Goal: Task Accomplishment & Management: Manage account settings

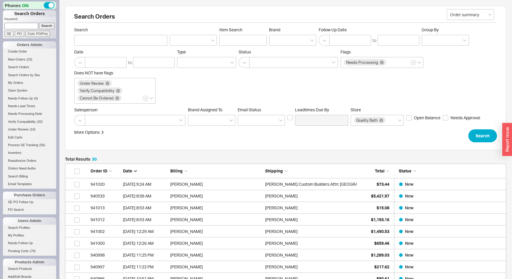
scroll to position [365, 437]
click at [15, 29] on input at bounding box center [21, 26] width 34 height 6
type input "936607"
click at [39, 23] on input "Search" at bounding box center [47, 26] width 16 height 6
type input "936607"
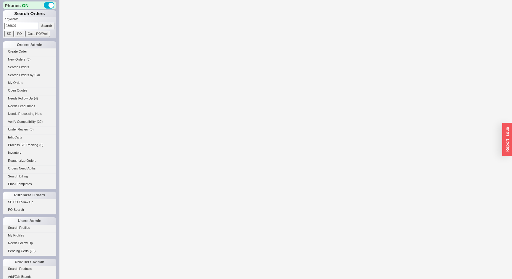
select select "LOW"
select select "3"
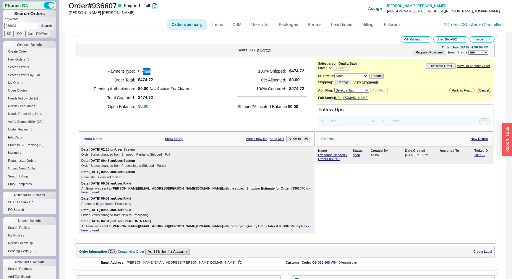
select select "*"
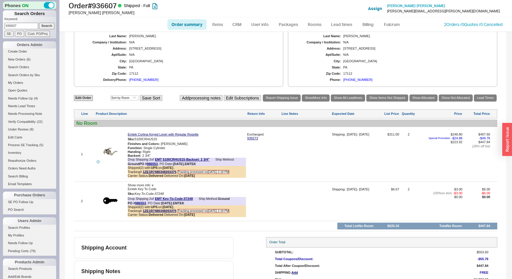
scroll to position [269, 0]
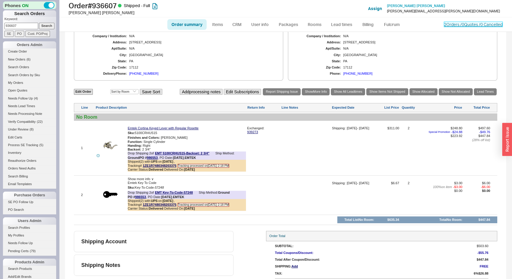
click at [452, 22] on link "2 Orders / 0 Quotes / 0 Cancelled" at bounding box center [473, 24] width 59 height 5
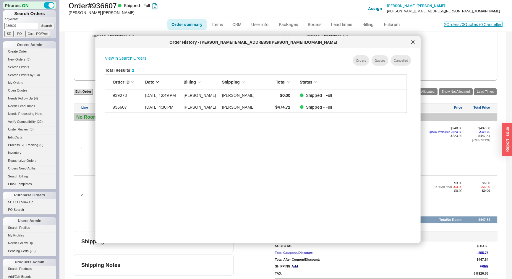
scroll to position [177, 307]
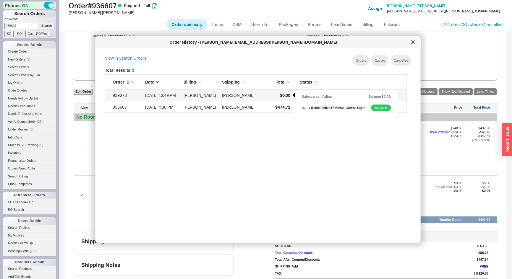
click at [267, 95] on div "$0.00" at bounding box center [275, 95] width 30 height 12
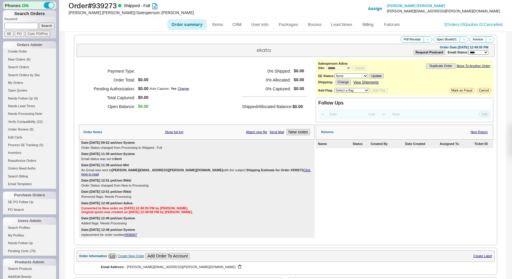
select select "*"
select select "LOW"
select select "3"
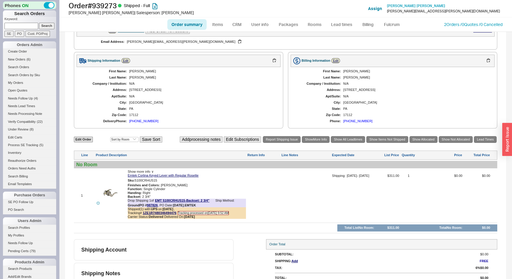
scroll to position [228, 0]
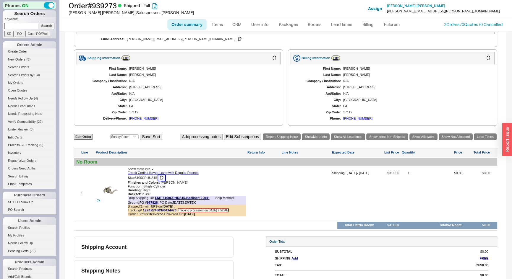
click at [162, 175] on button "button" at bounding box center [161, 178] width 7 height 6
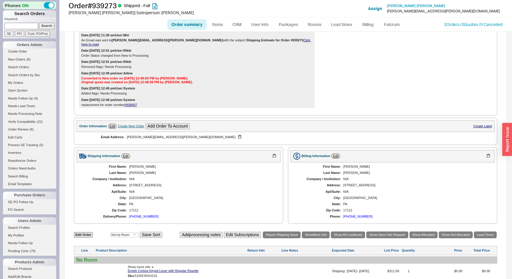
scroll to position [67, 0]
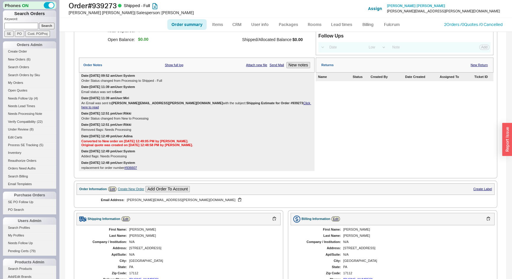
click at [134, 187] on div "Create New Order" at bounding box center [131, 189] width 26 height 4
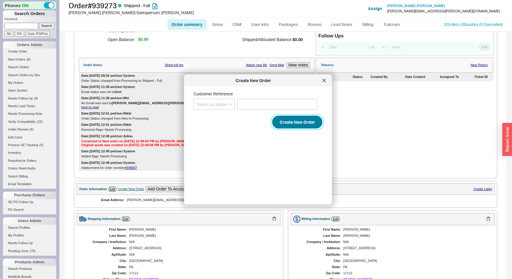
click at [297, 123] on button "Create New Order" at bounding box center [297, 122] width 50 height 13
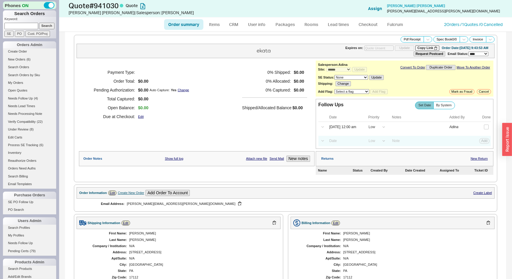
select select "*"
select select "LOW"
select select "3"
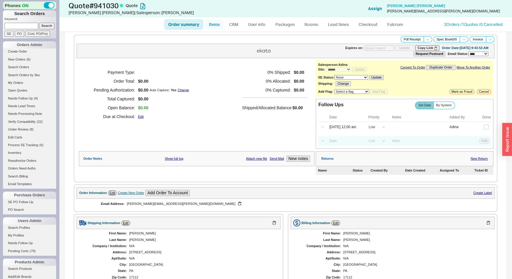
click at [217, 26] on link "Items" at bounding box center [213, 24] width 19 height 11
select select "3"
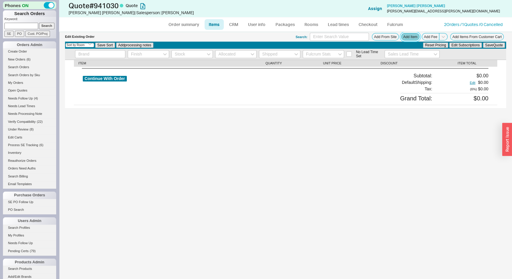
click at [405, 37] on button "Add Item" at bounding box center [410, 36] width 18 height 7
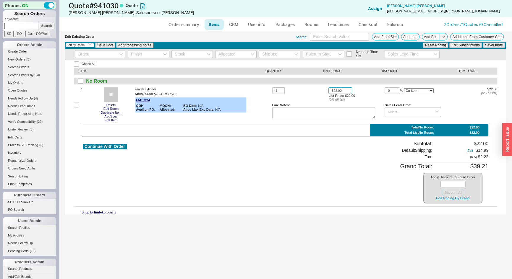
drag, startPoint x: 345, startPoint y: 89, endPoint x: 285, endPoint y: 96, distance: 59.9
click at [290, 101] on div "1 $22.00 List Price: $22.00 ( 0 % off list) 0 % On Item On Bottom Gift Card $22…" at bounding box center [384, 104] width 225 height 35
type input "$0.00"
click at [498, 44] on button "Save Quote" at bounding box center [494, 45] width 22 height 5
click at [113, 145] on button "Continue With Order" at bounding box center [105, 147] width 44 height 6
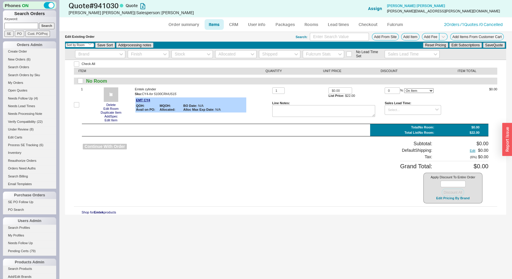
select select "*"
select select "LOW"
select select "3"
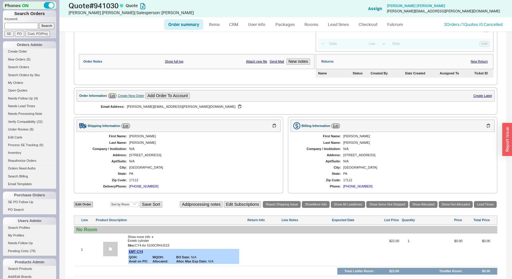
scroll to position [147, 0]
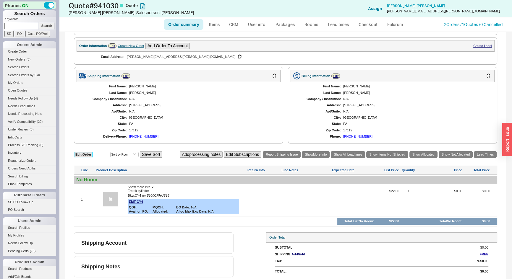
click at [88, 152] on link "Edit Order" at bounding box center [83, 155] width 19 height 6
select select "3"
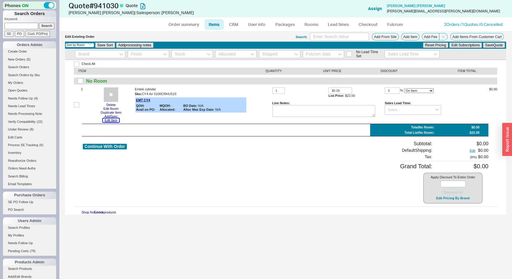
click at [107, 119] on button "Edit Item" at bounding box center [111, 120] width 16 height 4
click at [122, 146] on button "Continue With Order" at bounding box center [105, 147] width 44 height 6
select select "*"
select select "LOW"
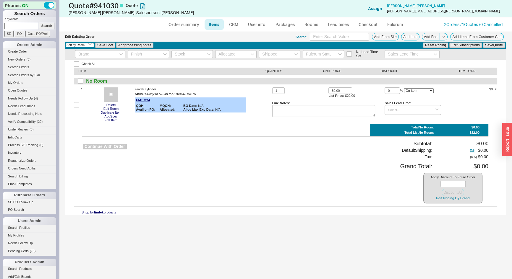
select select "LOW"
select select "3"
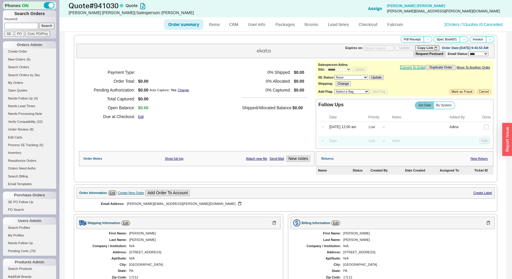
click at [415, 67] on link "Convert To Order" at bounding box center [412, 68] width 25 height 4
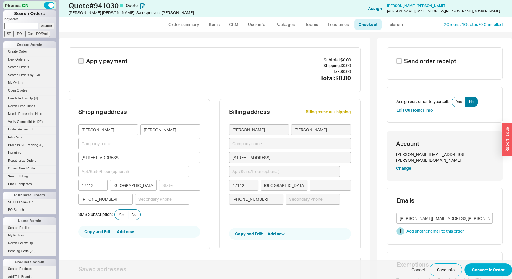
type input "Pennsylvania"
click at [121, 215] on span "Yes" at bounding box center [122, 214] width 6 height 5
click at [0, 0] on input "Yes" at bounding box center [0, 0] width 0 height 0
click at [479, 269] on button "Convert to Order" at bounding box center [488, 270] width 48 height 13
select select "*"
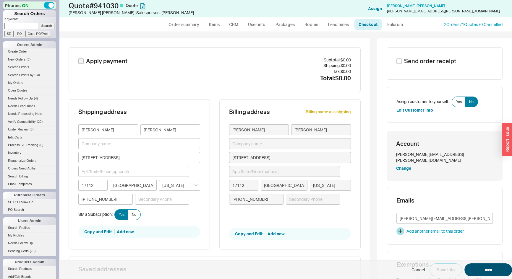
select select "*"
select select "LOW"
select select "3"
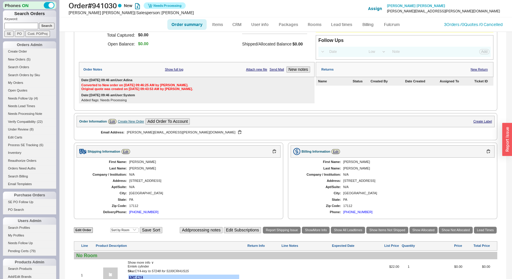
scroll to position [138, 0]
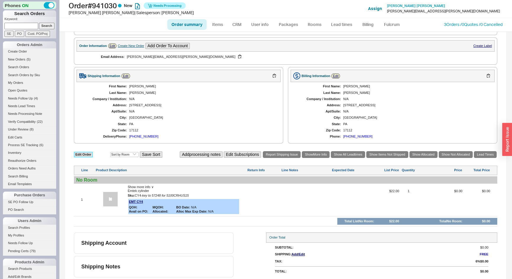
click at [85, 154] on link "Edit Order" at bounding box center [83, 155] width 19 height 6
select select "3"
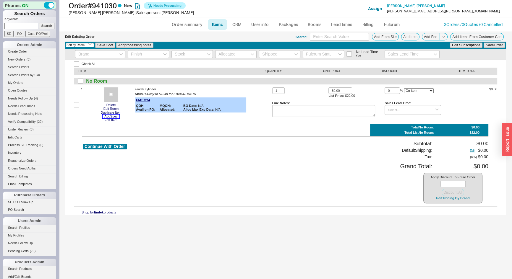
click at [109, 118] on button "Add Spec" at bounding box center [111, 117] width 17 height 4
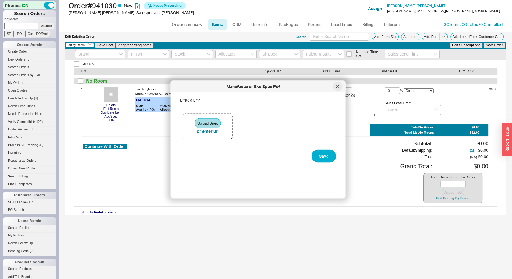
click at [337, 87] on icon at bounding box center [337, 86] width 3 height 3
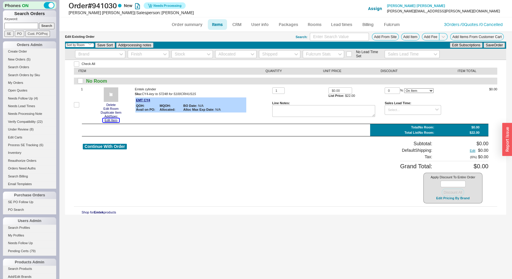
click at [112, 121] on button "Edit Item" at bounding box center [111, 120] width 16 height 4
click at [118, 147] on button "Continue With Order" at bounding box center [105, 147] width 44 height 6
select select "*"
select select "LOW"
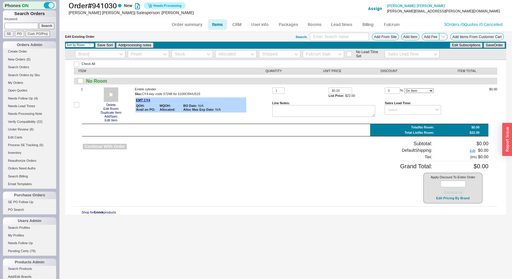
select select "3"
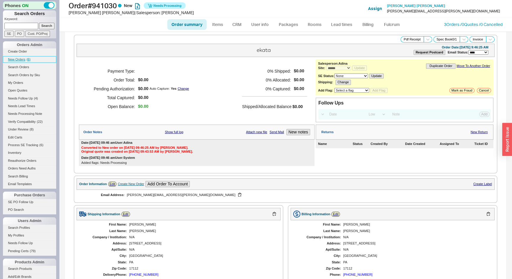
click at [24, 59] on span "New Orders" at bounding box center [16, 60] width 17 height 4
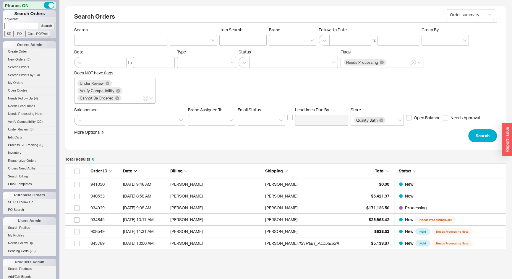
scroll to position [82, 437]
click at [21, 24] on input at bounding box center [21, 26] width 34 height 6
type input "937124"
click at [39, 23] on input "Search" at bounding box center [47, 26] width 16 height 6
type input "937124"
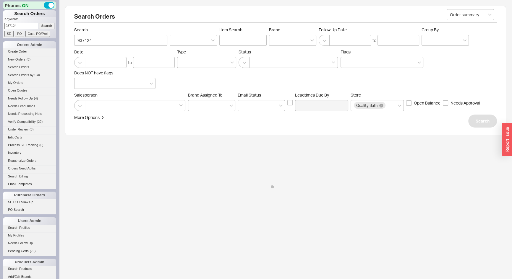
select select "*"
select select "LOW"
select select "3"
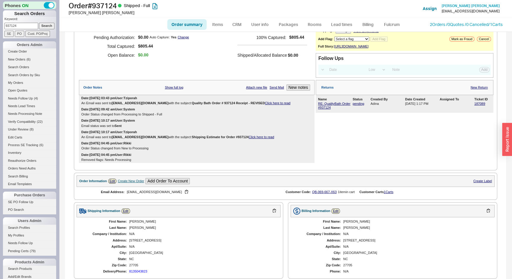
scroll to position [80, 0]
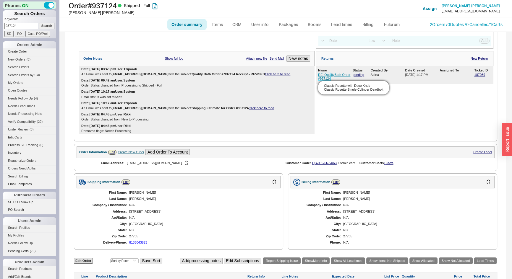
click at [320, 80] on link "RE: QualityBath Order #937124" at bounding box center [334, 76] width 32 height 7
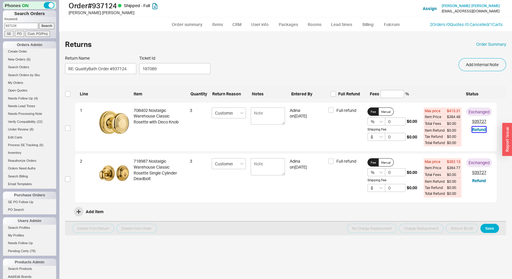
click at [477, 130] on button "Refund" at bounding box center [479, 130] width 14 height 6
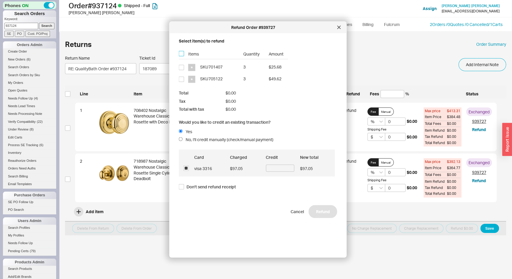
click at [181, 55] on input "checkbox" at bounding box center [181, 53] width 5 height 5
checkbox input "true"
type input "$80.94"
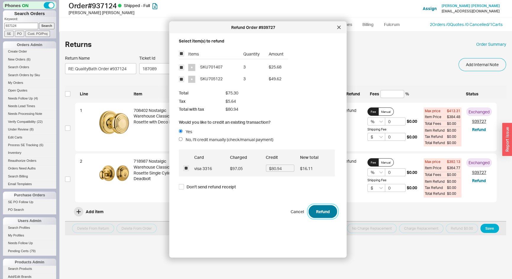
click at [308, 213] on button "Refund" at bounding box center [322, 211] width 29 height 13
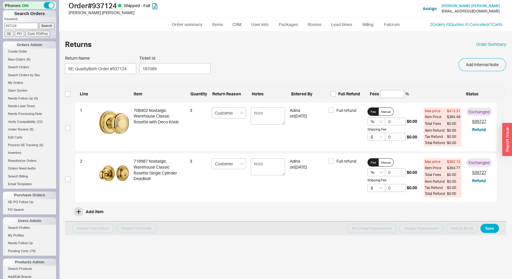
drag, startPoint x: 19, startPoint y: 23, endPoint x: 1, endPoint y: 27, distance: 18.4
click at [0, 27] on div "Phones ON Search Orders Keyword: 937124 Search SE PO Cust. PO/Proj Orders Admin…" at bounding box center [29, 139] width 59 height 279
type input "937209"
click at [39, 23] on input "Search" at bounding box center [47, 26] width 16 height 6
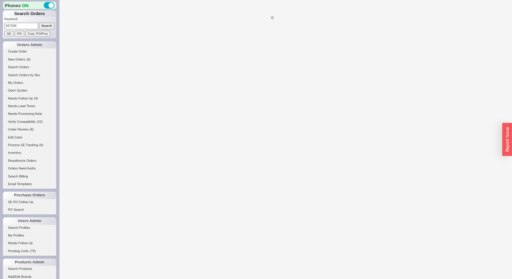
select select "*"
select select "LOW"
select select "3"
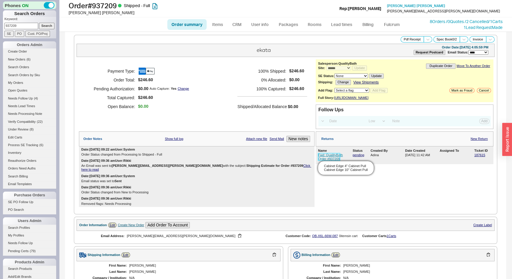
click at [327, 161] on link "Fwd: QualityBath Order #937209" at bounding box center [330, 156] width 25 height 7
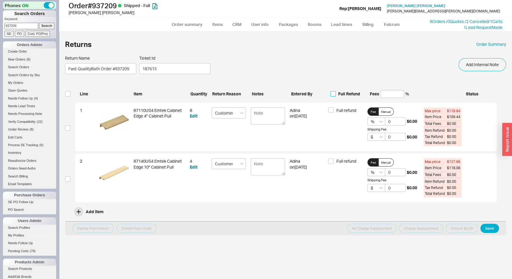
click at [334, 95] on input "Full Refund" at bounding box center [332, 93] width 5 height 5
checkbox input "true"
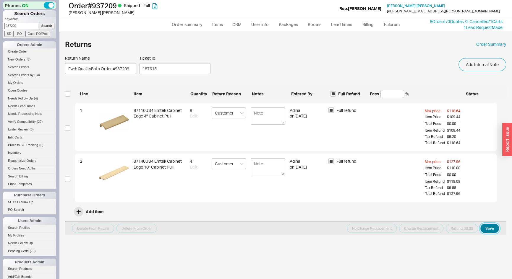
click at [490, 229] on button "Save" at bounding box center [489, 228] width 19 height 9
click at [69, 92] on input "checkbox" at bounding box center [67, 93] width 5 height 5
checkbox input "true"
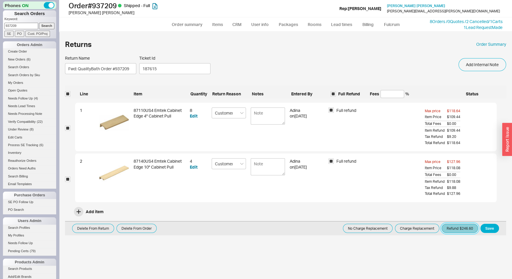
click at [463, 229] on button "Refund $246.60" at bounding box center [459, 228] width 36 height 9
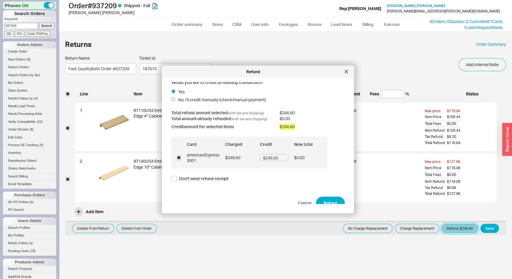
scroll to position [9, 0]
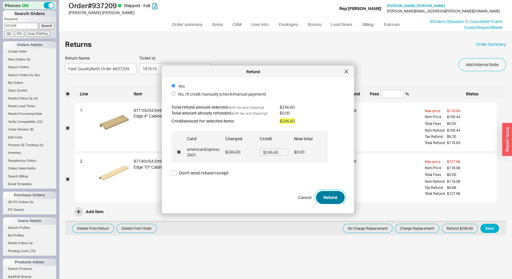
click at [335, 195] on button "Refund" at bounding box center [330, 197] width 29 height 13
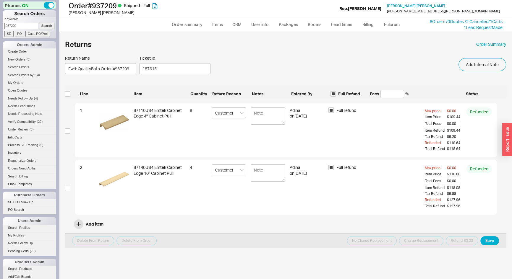
drag, startPoint x: 18, startPoint y: 25, endPoint x: 0, endPoint y: 28, distance: 18.7
click at [0, 28] on div "Phones ON Search Orders Keyword: 937209 Search SE PO Cust. PO/Proj Orders Admin…" at bounding box center [29, 139] width 59 height 279
type input "940819"
click at [39, 23] on input "Search" at bounding box center [47, 26] width 16 height 6
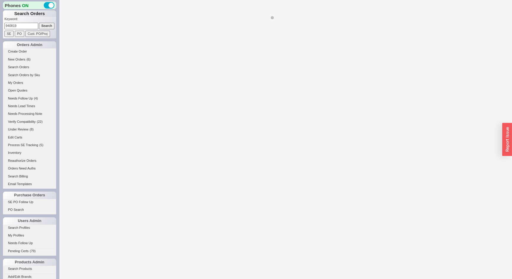
select select "*"
select select "3"
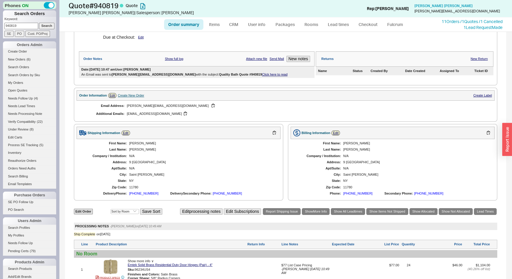
scroll to position [27, 0]
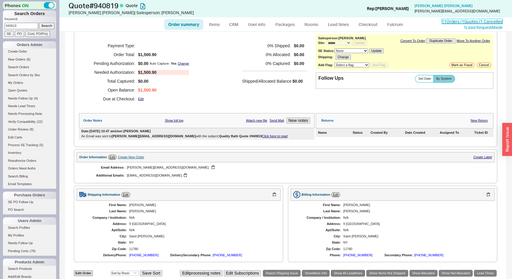
click at [443, 22] on link "11 Orders / 1 Quotes / 1 Cancelled" at bounding box center [471, 21] width 61 height 5
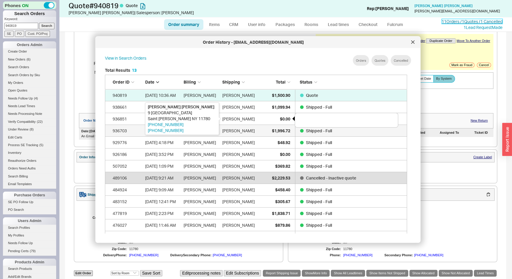
scroll to position [164, 298]
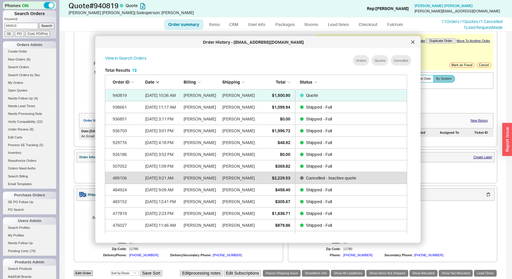
click at [108, 23] on div "Order summary Items CRM User info Packages Rooms Lead times Checkout Fulcrum 11…" at bounding box center [285, 24] width 453 height 14
click at [414, 42] on icon at bounding box center [413, 42] width 4 height 4
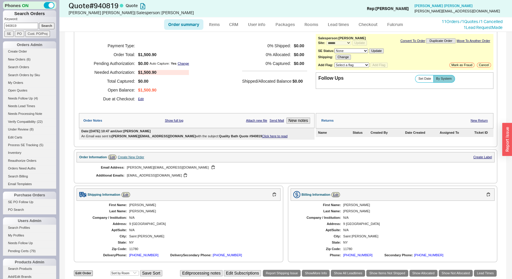
drag, startPoint x: 21, startPoint y: 27, endPoint x: 0, endPoint y: 27, distance: 21.3
click at [0, 27] on div "Phones ON Search Orders Keyword: 940819 Search SE PO Cust. PO/Proj Orders Admin…" at bounding box center [29, 139] width 59 height 279
type input "936703"
click at [39, 23] on input "Search" at bounding box center [47, 26] width 16 height 6
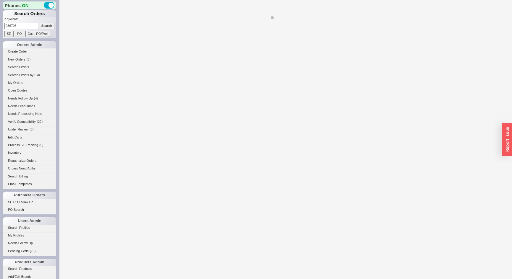
select select "*"
select select "LOW"
select select "3"
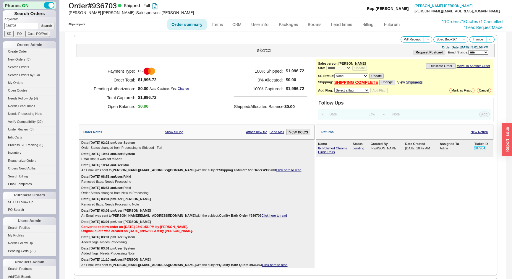
click at [475, 147] on link "187954" at bounding box center [479, 149] width 11 height 4
click at [446, 21] on link "11 Orders / 1 Quotes / 1 Cancelled" at bounding box center [471, 21] width 61 height 5
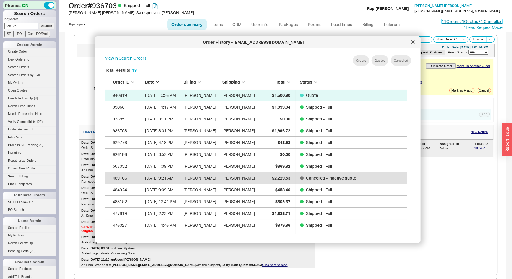
scroll to position [177, 307]
click at [414, 43] on icon at bounding box center [413, 42] width 4 height 4
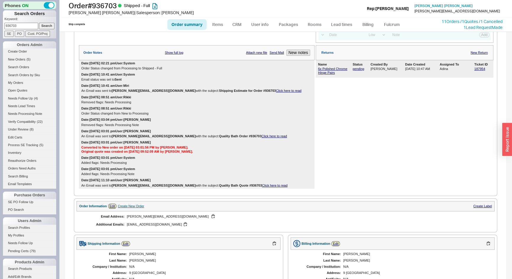
scroll to position [0, 0]
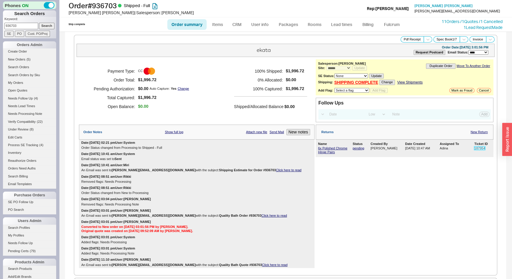
click at [474, 148] on link "187954" at bounding box center [479, 149] width 11 height 4
click at [2, 20] on div "Phones ON Search Orders Keyword: 936703 Search SE PO Cust. PO/Proj Orders Admin…" at bounding box center [29, 139] width 59 height 279
type input "938661"
click at [39, 23] on input "Search" at bounding box center [47, 26] width 16 height 6
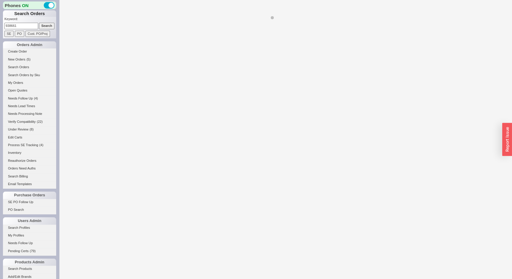
select select "*"
select select "LOW"
select select "3"
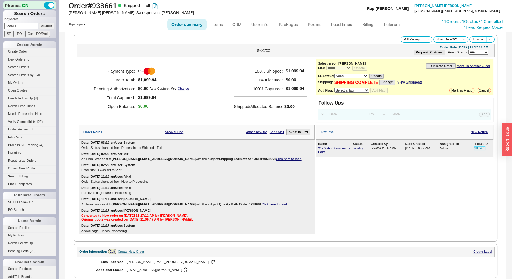
click at [476, 147] on link "187953" at bounding box center [479, 149] width 11 height 4
drag, startPoint x: 20, startPoint y: 27, endPoint x: 0, endPoint y: 27, distance: 19.8
click at [0, 27] on div "Phones ON Search Orders Keyword: 938661 Search SE PO Cust. PO/Proj Orders Admin…" at bounding box center [29, 139] width 59 height 279
type input "930192"
click at [39, 23] on input "Search" at bounding box center [47, 26] width 16 height 6
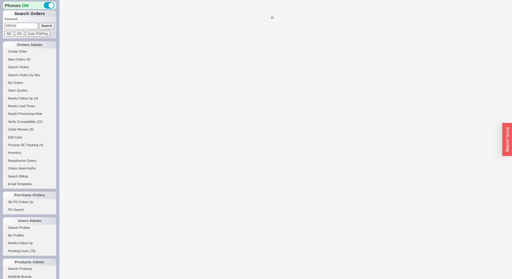
select select "*"
select select "LOW"
select select "3"
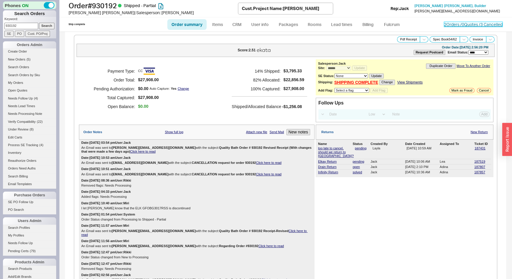
click at [446, 25] on link "2 Orders / 0 Quotes / 3 Cancelled" at bounding box center [473, 24] width 59 height 5
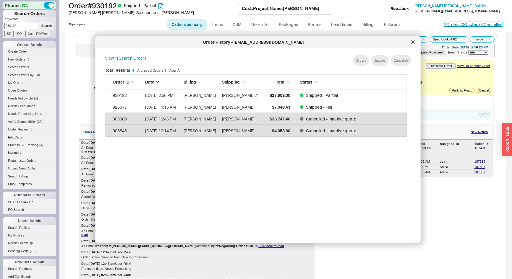
scroll to position [177, 307]
click at [411, 40] on icon at bounding box center [413, 42] width 4 height 4
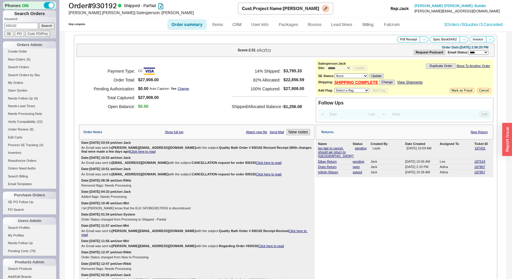
click at [201, 9] on h1 "Order # 930192 Shipped - Partial" at bounding box center [153, 5] width 169 height 8
click at [8, 58] on span "New Orders" at bounding box center [16, 60] width 17 height 4
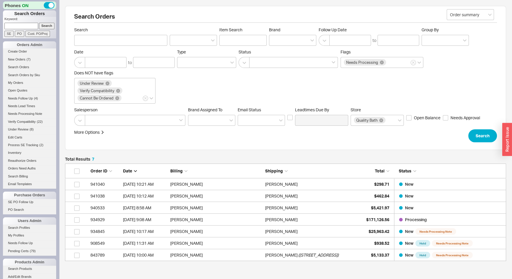
scroll to position [93, 437]
click at [15, 27] on input at bounding box center [21, 26] width 34 height 6
type input "929159"
click at [39, 23] on input "Search" at bounding box center [47, 26] width 16 height 6
type input "929159"
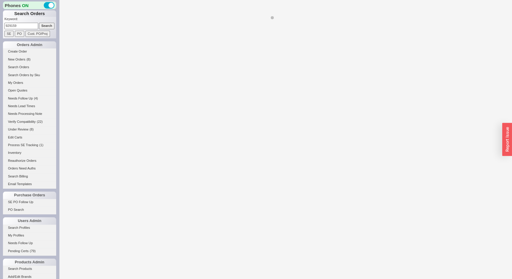
select select "*"
select select "LOW"
select select "3"
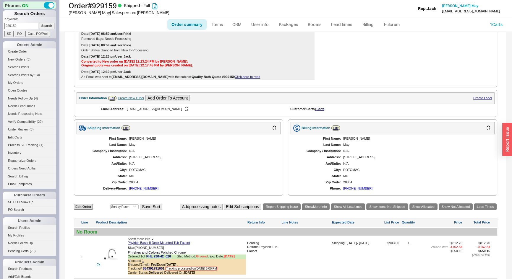
scroll to position [279, 0]
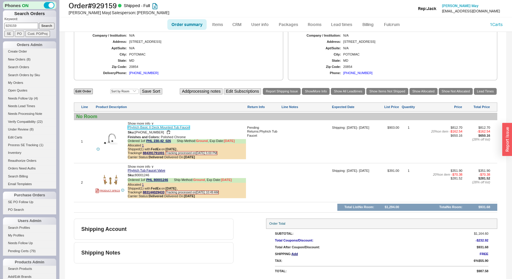
click at [163, 128] on link "Phylrich Basic II Deck Mounted Tub Faucet" at bounding box center [159, 128] width 62 height 4
click at [158, 128] on link "Phylrich Basic II Deck Mounted Tub Faucet" at bounding box center [159, 128] width 62 height 4
click at [143, 128] on link "Phylrich Basic II Deck Mounted Tub Faucet" at bounding box center [159, 128] width 62 height 4
click at [142, 127] on link "Phylrich Basic II Deck Mounted Tub Faucet" at bounding box center [159, 128] width 62 height 4
click at [315, 150] on div at bounding box center [305, 144] width 49 height 36
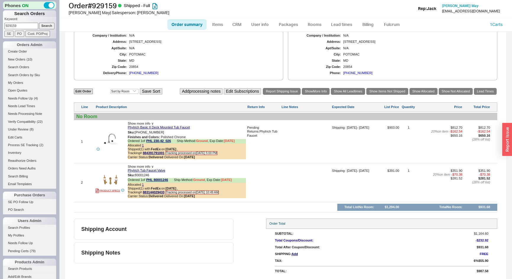
click at [142, 74] on div "(240) 515-4553" at bounding box center [143, 73] width 29 height 4
click at [169, 126] on link "Phylrich Basic II Deck Mounted Tub Faucet" at bounding box center [159, 128] width 62 height 4
click at [111, 139] on img at bounding box center [110, 139] width 14 height 14
click at [275, 161] on div "Pending Returns: Phylrich Tub Faucet" at bounding box center [263, 144] width 33 height 36
drag, startPoint x: 20, startPoint y: 25, endPoint x: 16, endPoint y: 25, distance: 3.9
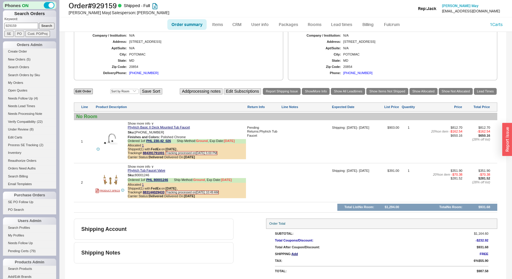
click at [16, 25] on input "929159" at bounding box center [21, 26] width 34 height 6
click at [150, 73] on div "(240) 515-4553" at bounding box center [143, 73] width 29 height 4
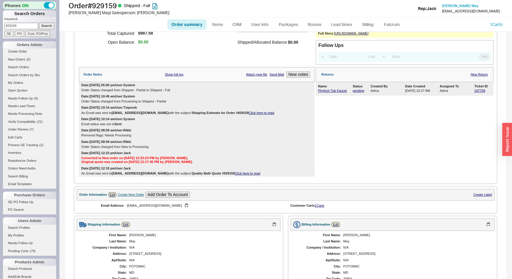
scroll to position [38, 0]
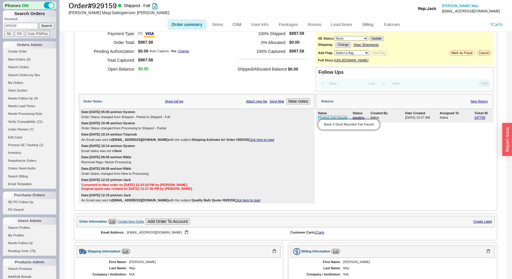
click at [331, 119] on link "Phylrich Tub Faucet" at bounding box center [332, 118] width 29 height 4
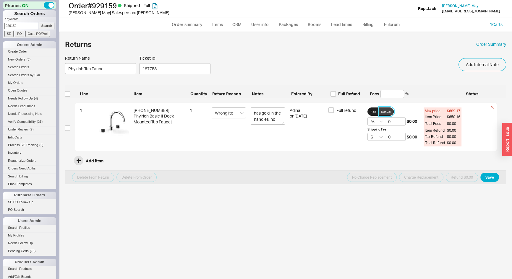
click at [384, 111] on span "Manual" at bounding box center [385, 111] width 9 height 5
click at [0, 0] on input "Manual" at bounding box center [0, 0] width 0 height 0
drag, startPoint x: 387, startPoint y: 127, endPoint x: 365, endPoint y: 129, distance: 22.2
click at [365, 129] on div "1 230-42-026 Phylrich Basic II Deck Mounted Tub Faucet 1 Wrong Item Was Sent ha…" at bounding box center [285, 127] width 421 height 49
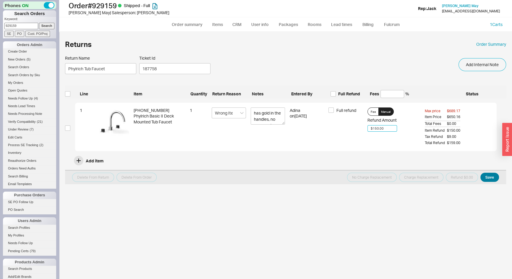
type input "$150.00"
click at [490, 180] on button "Save" at bounding box center [489, 177] width 19 height 9
click at [68, 130] on input "checkbox" at bounding box center [67, 128] width 5 height 5
checkbox input "true"
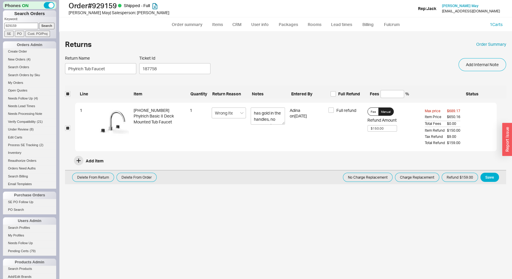
drag, startPoint x: 22, startPoint y: 24, endPoint x: 0, endPoint y: 32, distance: 23.4
click at [0, 32] on div "Phones ON Search Orders Keyword: 929159 Search SE PO Cust. PO/Proj Orders Admin…" at bounding box center [29, 139] width 59 height 279
type input "912550"
click at [39, 23] on input "Search" at bounding box center [47, 26] width 16 height 6
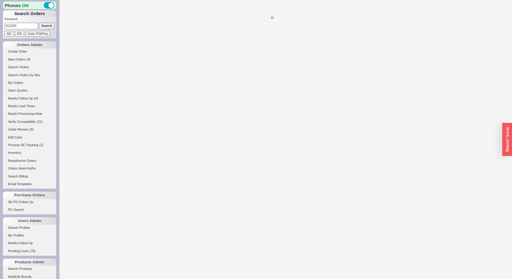
select select "*"
select select "LOW"
select select "3"
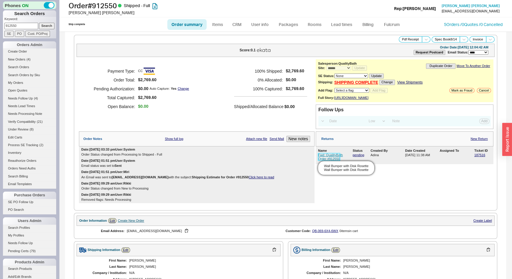
click at [321, 161] on link "Fwd: QualityBath Order #912550" at bounding box center [330, 156] width 25 height 7
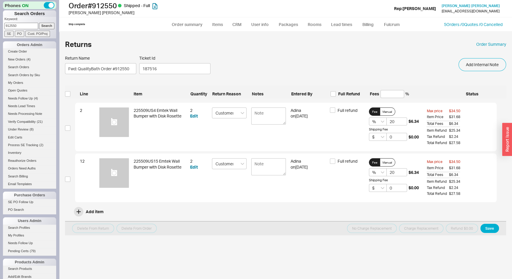
click at [65, 95] on div "Returns Order Summary Return Name Fwd: QualityBath Order #912550 Ticket Id 1875…" at bounding box center [285, 158] width 453 height 241
click at [66, 95] on input "checkbox" at bounding box center [67, 93] width 5 height 5
checkbox input "true"
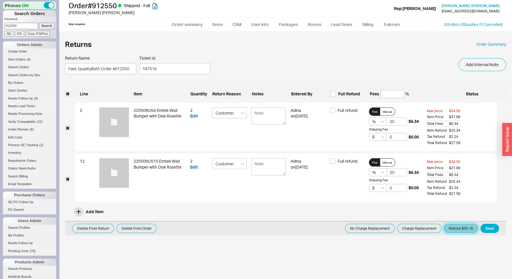
click at [463, 229] on button "Refund $55.16" at bounding box center [461, 228] width 34 height 9
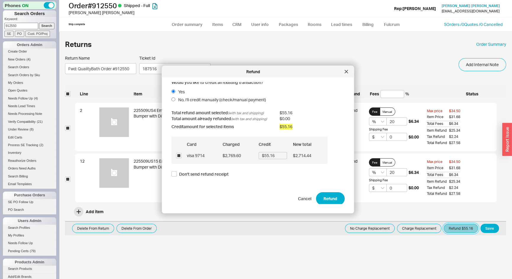
scroll to position [4, 0]
click at [328, 194] on button "Refund" at bounding box center [330, 197] width 29 height 13
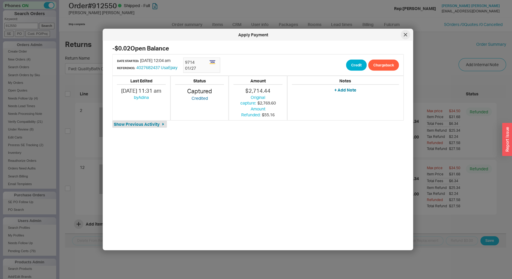
click at [408, 34] on div at bounding box center [405, 34] width 9 height 9
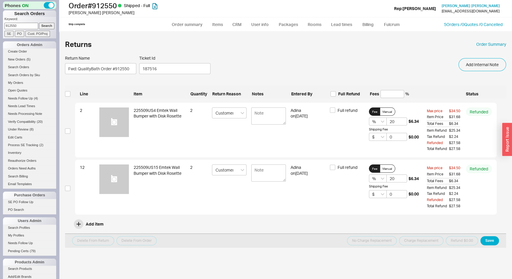
drag, startPoint x: 4, startPoint y: 26, endPoint x: 0, endPoint y: 26, distance: 4.4
click at [0, 26] on div "Phones ON Search Orders Keyword: 912550 Search SE PO Cust. PO/Proj Orders Admin…" at bounding box center [29, 139] width 59 height 279
type input "912764"
click at [39, 23] on input "Search" at bounding box center [47, 26] width 16 height 6
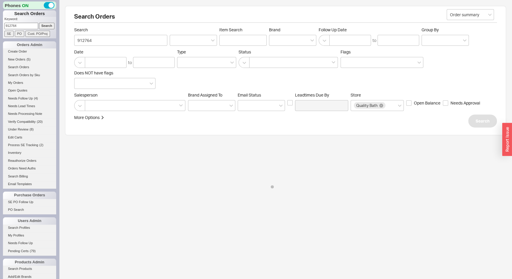
select select "*"
select select "LOW"
select select "3"
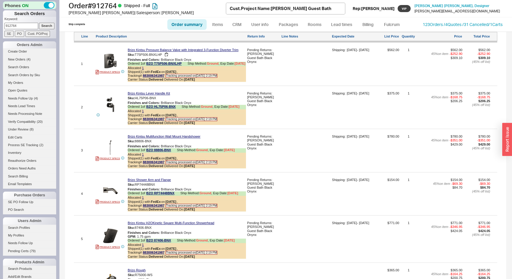
scroll to position [383, 0]
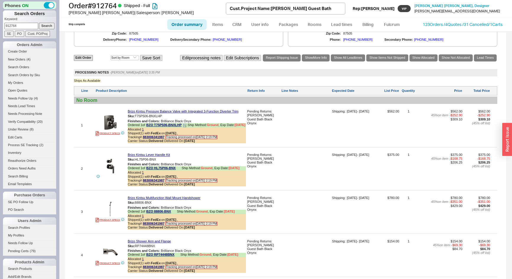
click at [184, 126] on icon at bounding box center [184, 126] width 1 height 0
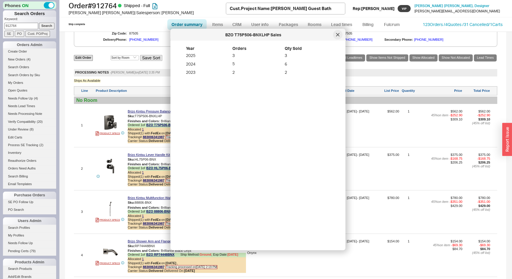
click at [338, 36] on icon at bounding box center [338, 35] width 4 height 4
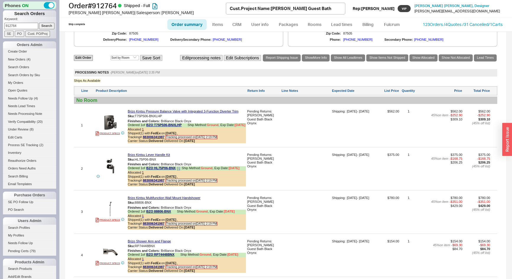
click at [179, 171] on icon at bounding box center [179, 169] width 4 height 4
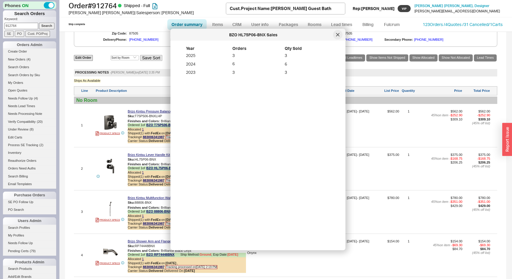
click at [337, 33] on icon at bounding box center [338, 35] width 4 height 4
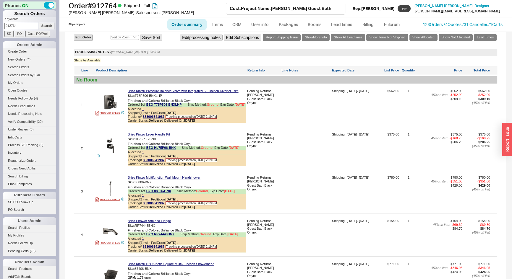
scroll to position [437, 0]
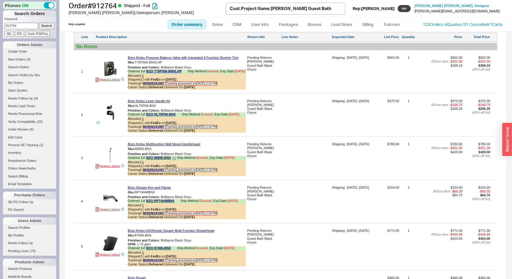
click at [175, 160] on icon at bounding box center [174, 159] width 4 height 4
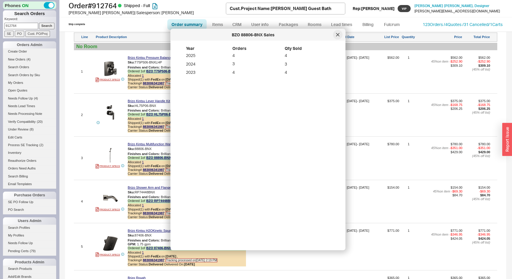
click at [337, 37] on div at bounding box center [337, 34] width 9 height 9
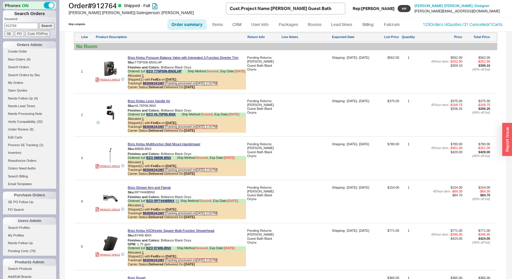
click at [177, 203] on icon at bounding box center [178, 202] width 4 height 4
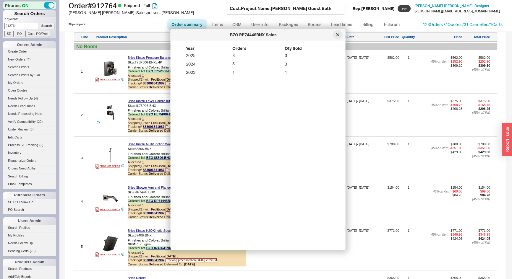
click at [338, 36] on icon at bounding box center [338, 35] width 4 height 4
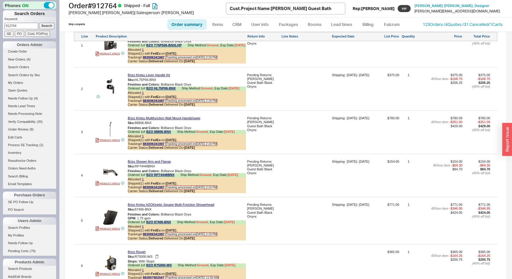
scroll to position [517, 0]
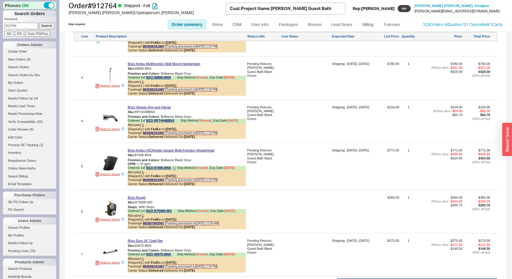
click at [175, 170] on icon at bounding box center [174, 169] width 4 height 4
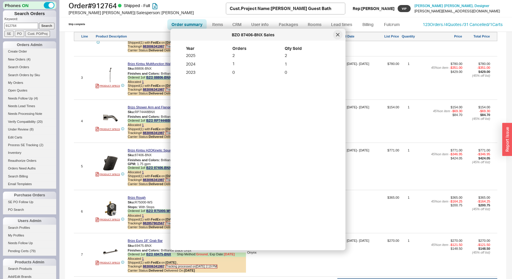
click at [336, 35] on icon at bounding box center [338, 35] width 4 height 4
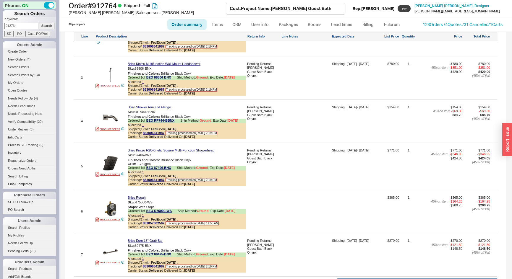
scroll to position [544, 0]
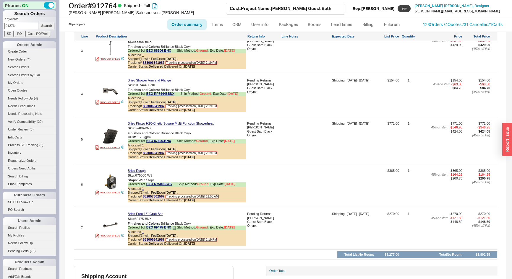
click at [175, 230] on icon at bounding box center [174, 228] width 4 height 4
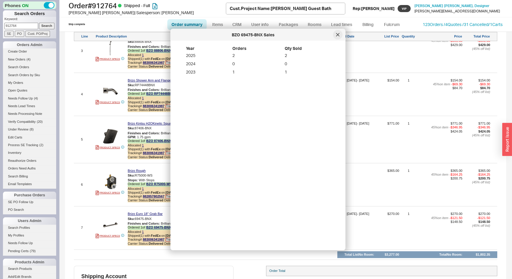
click at [337, 33] on icon at bounding box center [338, 35] width 4 height 4
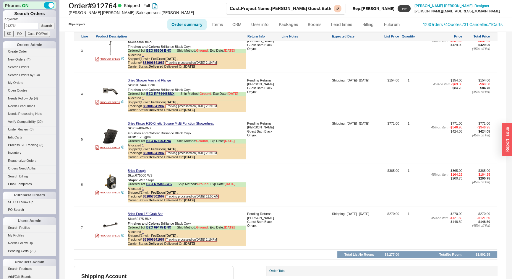
click at [394, 8] on div "Order # 912764 Shipped - Full Erica Ortiz | Salesperson: Josh Cust. Project Nam…" at bounding box center [285, 8] width 453 height 17
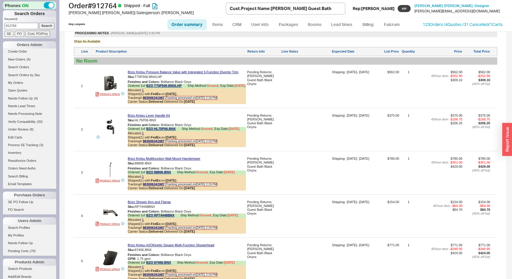
scroll to position [410, 0]
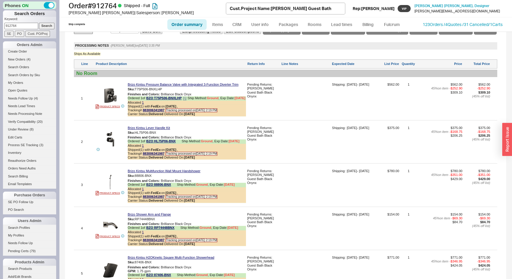
click at [186, 100] on icon at bounding box center [184, 98] width 3 height 3
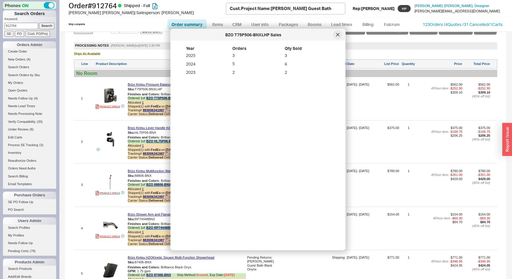
click at [335, 35] on div at bounding box center [337, 34] width 9 height 9
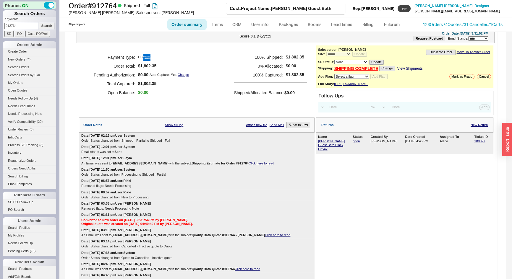
scroll to position [134, 0]
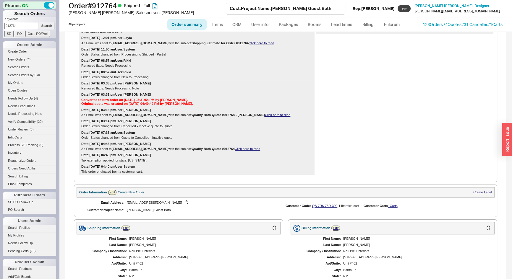
drag, startPoint x: 21, startPoint y: 25, endPoint x: 0, endPoint y: 28, distance: 21.3
click at [0, 31] on div "Phones ON Search Orders Keyword: 912764 Search SE PO Cust. PO/Proj Orders Admin…" at bounding box center [29, 139] width 59 height 279
type input "935147"
click at [39, 23] on input "Search" at bounding box center [47, 26] width 16 height 6
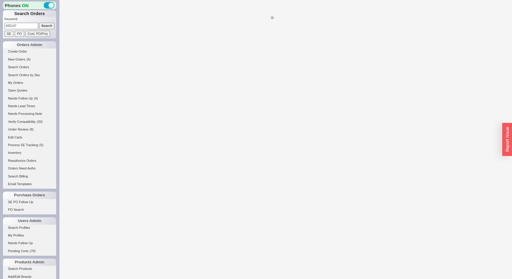
select select "*"
select select "LOW"
select select "3"
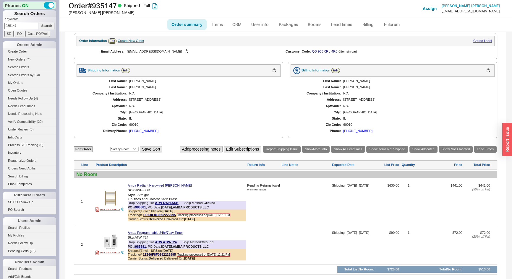
scroll to position [288, 0]
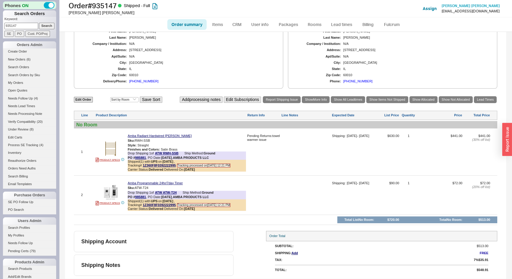
drag, startPoint x: 27, startPoint y: 23, endPoint x: 0, endPoint y: 25, distance: 27.5
click at [0, 28] on div "Phones ON Search Orders Keyword: 935147 Search SE PO Cust. PO/Proj Orders Admin…" at bounding box center [29, 139] width 59 height 279
type input "938277"
click at [39, 23] on input "Search" at bounding box center [47, 26] width 16 height 6
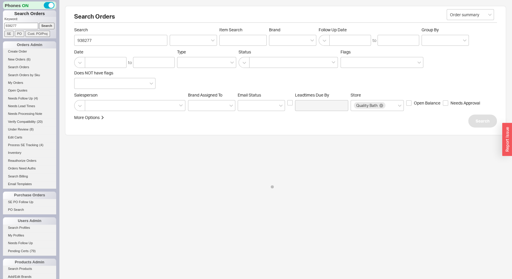
select select "*"
select select "LOW"
select select "3"
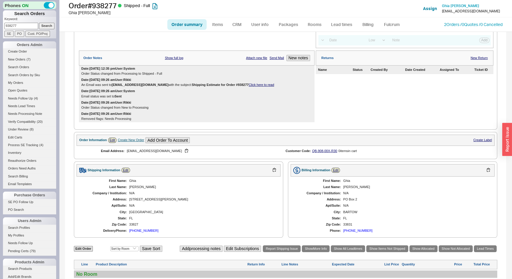
scroll to position [53, 0]
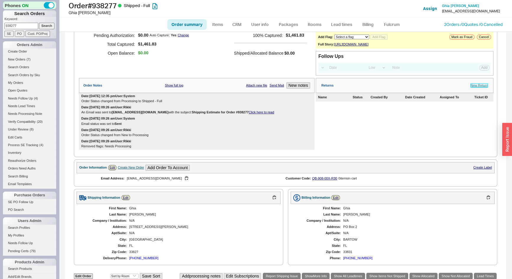
click at [475, 87] on link "New Return" at bounding box center [478, 86] width 17 height 4
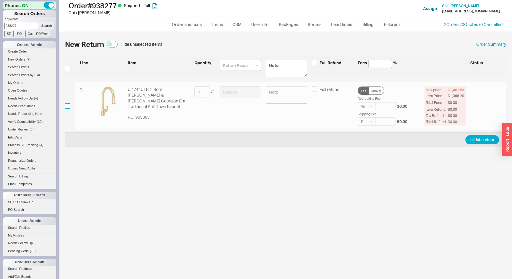
click at [68, 104] on input "checkbox" at bounding box center [67, 105] width 5 height 5
checkbox input "true"
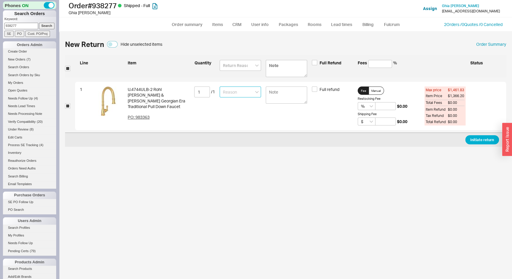
click at [237, 88] on input at bounding box center [240, 92] width 41 height 11
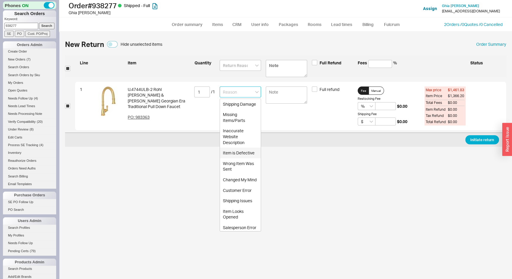
click at [235, 158] on div "Item is Defective" at bounding box center [240, 153] width 41 height 11
type input "Item is Defective"
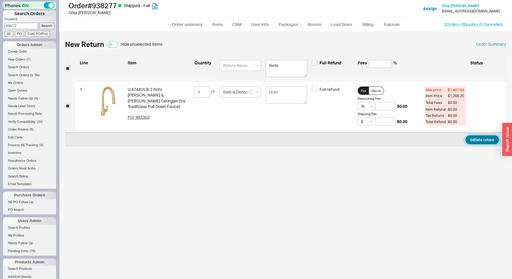
click at [495, 141] on button "Initiate return" at bounding box center [482, 139] width 34 height 9
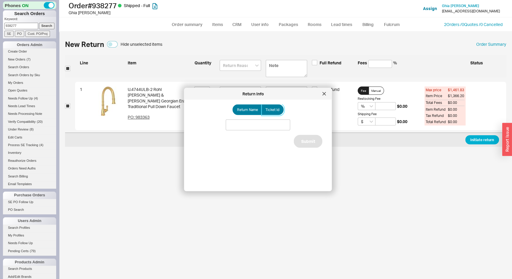
click at [278, 109] on label "Ticket Id" at bounding box center [273, 110] width 22 height 11
click at [0, 0] on input "Ticket Id" at bounding box center [0, 0] width 0 height 0
click at [264, 126] on input at bounding box center [258, 125] width 64 height 11
type input "2"
type input "188033"
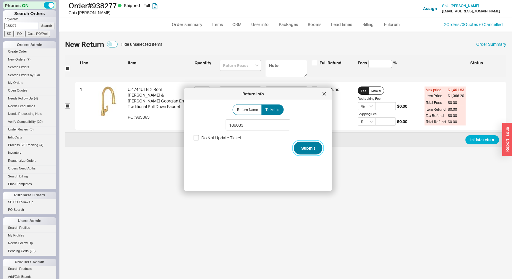
click at [309, 150] on button "Submit" at bounding box center [308, 148] width 29 height 13
select select "*"
select select "LOW"
select select "3"
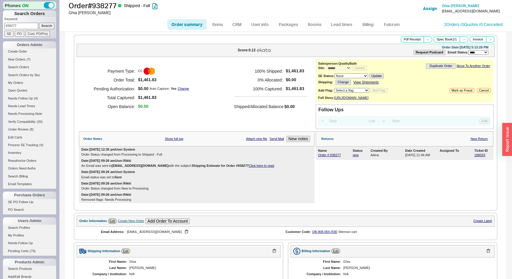
drag, startPoint x: 0, startPoint y: 24, endPoint x: 0, endPoint y: 16, distance: 7.4
click at [0, 16] on div "Phones ON Search Orders Keyword: 938277 Search SE PO Cust. PO/Proj Orders Admin…" at bounding box center [29, 139] width 59 height 279
type input "934462"
click at [39, 23] on input "Search" at bounding box center [47, 26] width 16 height 6
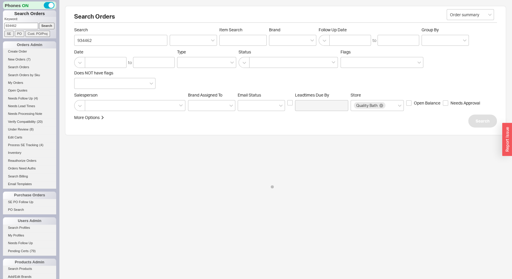
select select "*"
select select "LOW"
select select "3"
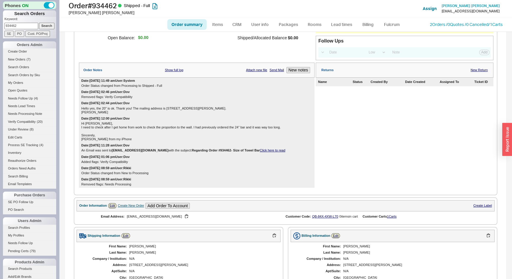
scroll to position [41, 0]
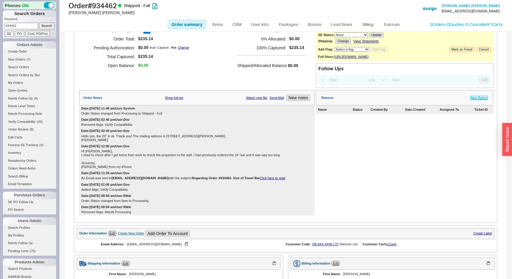
click at [472, 100] on link "New Return" at bounding box center [478, 98] width 17 height 4
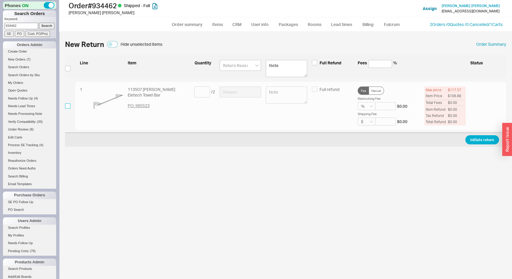
click at [65, 107] on input "checkbox" at bounding box center [67, 105] width 5 height 5
checkbox input "true"
click at [207, 93] on input at bounding box center [202, 92] width 16 height 11
type input "2"
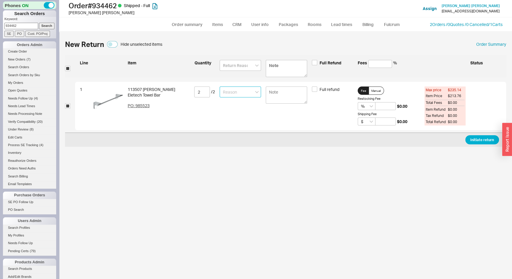
click at [226, 94] on input at bounding box center [240, 92] width 41 height 11
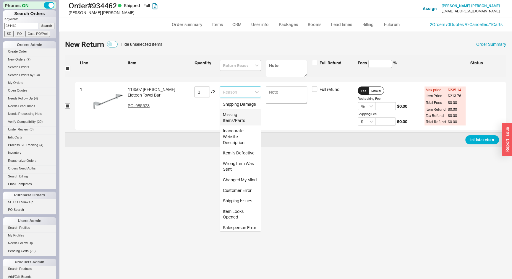
click at [227, 125] on div "Missing Items/Parts" at bounding box center [240, 117] width 41 height 16
type input "Missing Items/Parts"
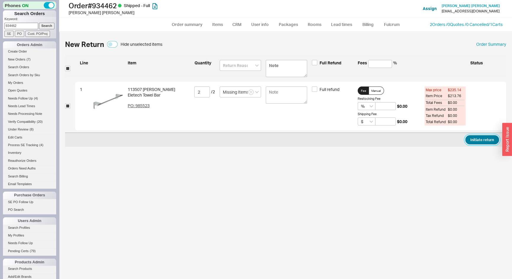
click at [475, 142] on button "Initiate return" at bounding box center [482, 139] width 34 height 9
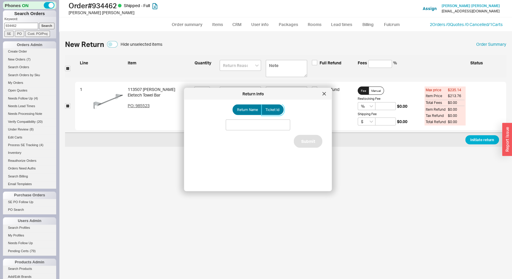
click at [276, 111] on span "Ticket Id" at bounding box center [272, 110] width 14 height 5
click at [0, 0] on input "Ticket Id" at bounding box center [0, 0] width 0 height 0
click at [273, 122] on input at bounding box center [258, 125] width 64 height 11
type input "188041"
click at [310, 147] on button "Submit" at bounding box center [308, 148] width 29 height 13
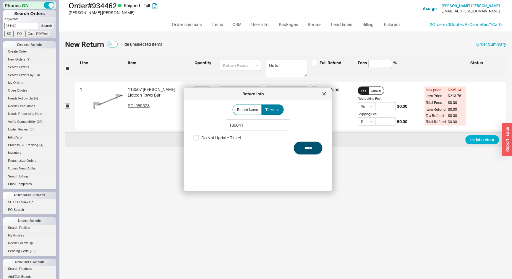
select select "*"
select select "LOW"
select select "3"
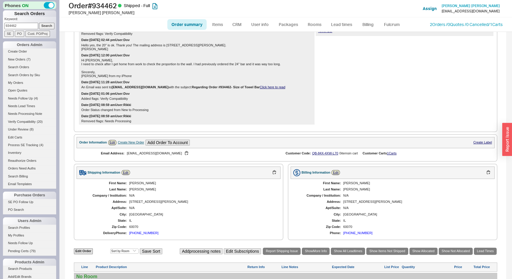
scroll to position [134, 0]
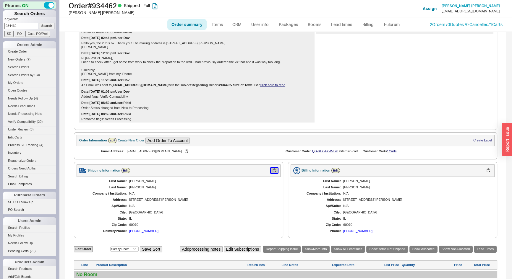
click at [273, 173] on button "button" at bounding box center [274, 171] width 7 height 6
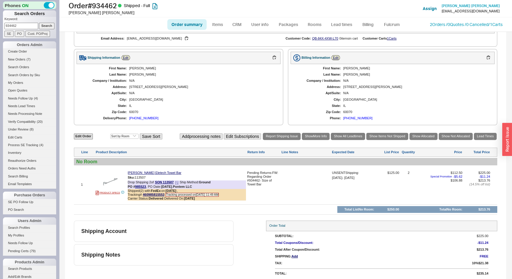
scroll to position [256, 0]
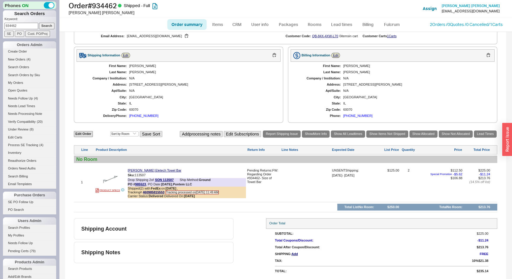
click at [0, 23] on div "Phones ON Search Orders Keyword: 934462 Search SE PO Cust. PO/Proj Orders Admin…" at bounding box center [29, 139] width 59 height 279
type input "842300"
click at [39, 23] on input "Search" at bounding box center [47, 26] width 16 height 6
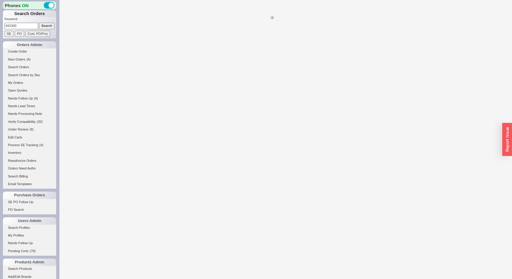
select select "*"
select select "LOW"
select select "3"
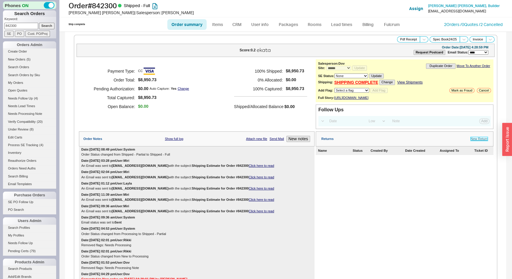
click at [478, 141] on link "New Return" at bounding box center [478, 139] width 17 height 4
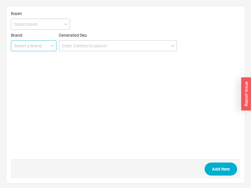
click at [49, 41] on input at bounding box center [34, 45] width 46 height 11
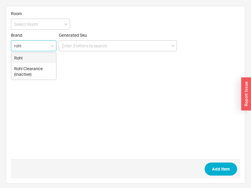
click at [33, 56] on div "Rohl" at bounding box center [33, 58] width 45 height 11
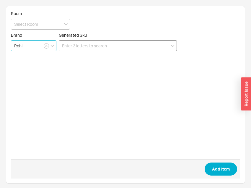
type input "Rohl"
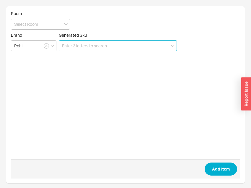
click at [67, 46] on input at bounding box center [118, 45] width 118 height 11
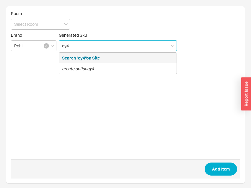
type input "cy4"
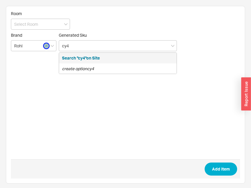
click at [46, 44] on icon "button" at bounding box center [46, 46] width 2 height 4
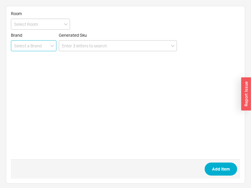
click at [32, 44] on input at bounding box center [34, 45] width 46 height 11
click at [23, 57] on div "Emtek" at bounding box center [33, 58] width 45 height 11
type input "Emtek"
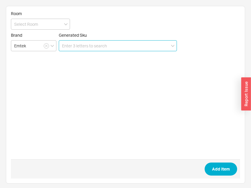
click at [73, 50] on input at bounding box center [118, 45] width 118 height 11
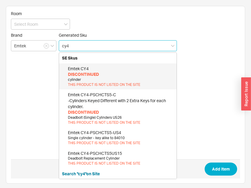
click at [80, 75] on div "DISCONTINUED" at bounding box center [121, 74] width 106 height 6
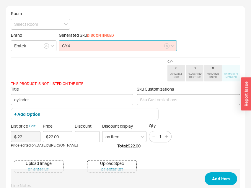
type input "CY4"
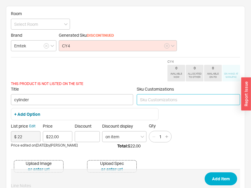
click at [156, 103] on input at bounding box center [188, 99] width 103 height 11
click at [151, 97] on input at bounding box center [188, 99] width 103 height 11
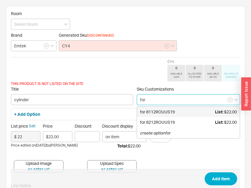
paste input "5100CRHUS15"
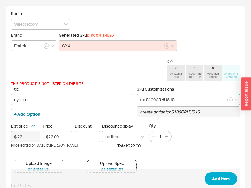
click at [174, 111] on icon "create option for 5100CRHUS15" at bounding box center [170, 111] width 60 height 5
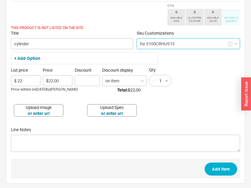
scroll to position [56, 0]
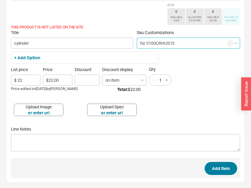
type input "for 5100CRHUS15"
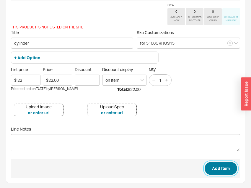
click at [227, 168] on button "Add Item" at bounding box center [221, 168] width 33 height 13
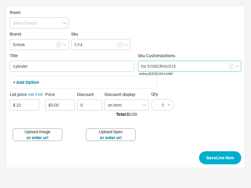
click at [150, 69] on input "for 5100CRHUS15" at bounding box center [189, 66] width 103 height 11
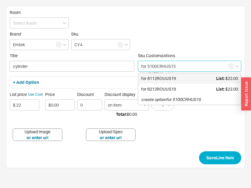
click at [141, 64] on input "for 5100CRHUS15" at bounding box center [189, 66] width 103 height 11
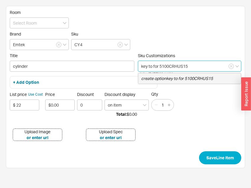
paste input "57248" code"
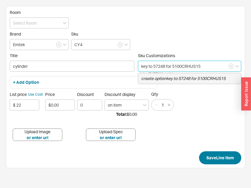
type input "key to 57248 for 5100CRHUS15"
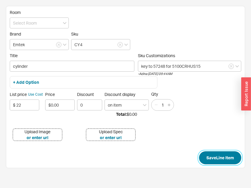
click at [215, 158] on button "Save Line Item" at bounding box center [220, 157] width 42 height 13
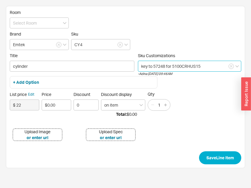
drag, startPoint x: 152, startPoint y: 66, endPoint x: 148, endPoint y: 66, distance: 4.1
click at [148, 66] on input "key to 57248 for 5100CRHUS15" at bounding box center [189, 66] width 103 height 11
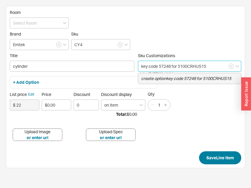
type input "key code 57248 for 5100CRHUS15"
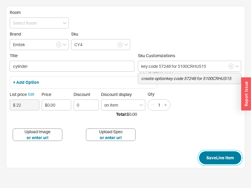
click at [225, 155] on button "Save Line Item" at bounding box center [220, 157] width 42 height 13
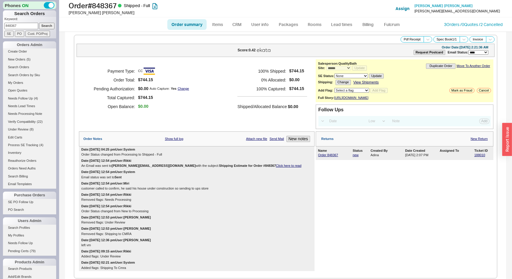
select select "*"
select select "LOW"
select select "3"
drag, startPoint x: 20, startPoint y: 27, endPoint x: 35, endPoint y: 23, distance: 15.8
click at [5, 29] on input "848367" at bounding box center [21, 26] width 34 height 6
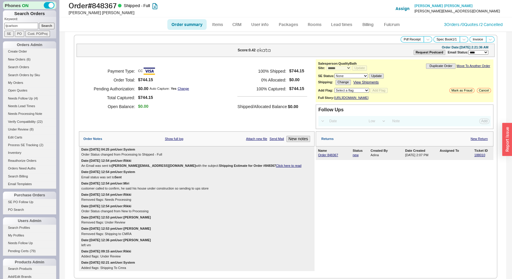
click at [39, 23] on input "Search" at bounding box center [47, 26] width 16 height 6
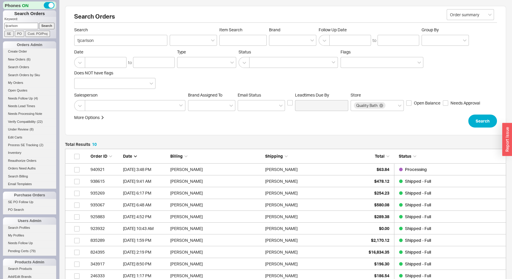
scroll to position [129, 437]
drag, startPoint x: 23, startPoint y: 26, endPoint x: 3, endPoint y: 23, distance: 19.6
click at [1, 25] on div "Phones ON Search Orders Keyword: tjcarlson Search SE PO Cust. PO/Proj Orders Ad…" at bounding box center [29, 139] width 59 height 279
type input "915366"
click at [39, 23] on input "Search" at bounding box center [47, 26] width 16 height 6
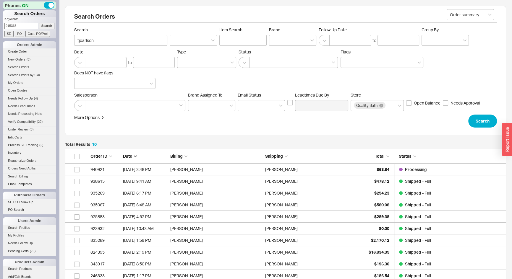
type input "915366"
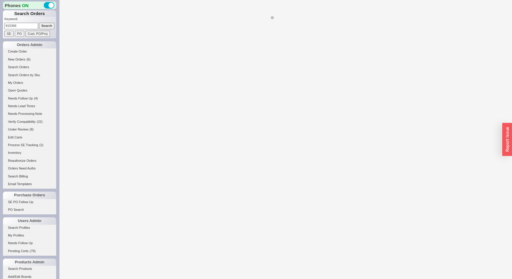
select select "*"
select select "LOW"
select select "3"
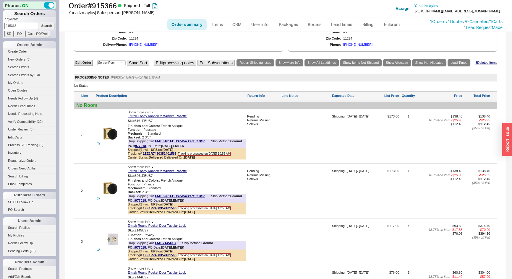
scroll to position [349, 0]
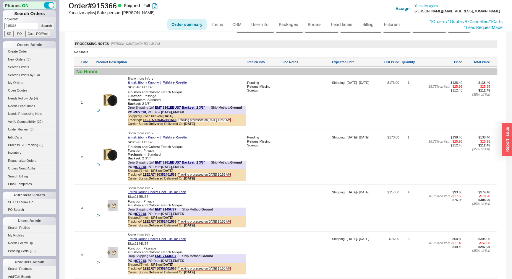
drag, startPoint x: 284, startPoint y: 160, endPoint x: 366, endPoint y: 166, distance: 82.1
click at [285, 160] on div at bounding box center [305, 159] width 49 height 47
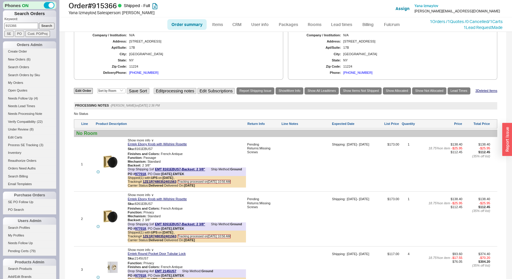
scroll to position [188, 0]
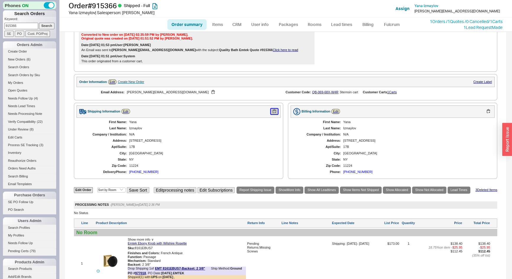
click at [272, 114] on button "button" at bounding box center [274, 112] width 7 height 6
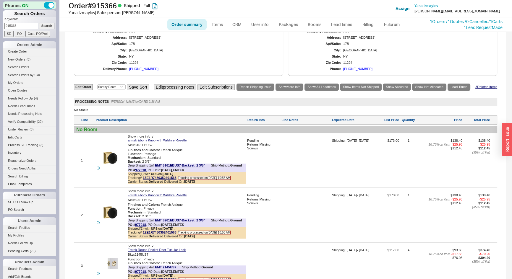
scroll to position [295, 0]
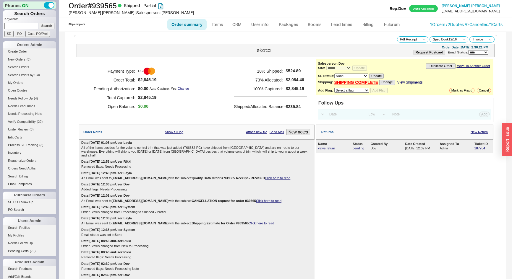
select select "*"
select select "LOW"
select select "3"
click at [324, 149] on link "valve return" at bounding box center [326, 149] width 17 height 4
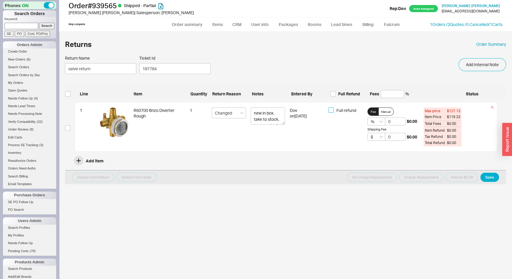
click at [333, 112] on input "Full refund" at bounding box center [330, 110] width 5 height 5
checkbox input "true"
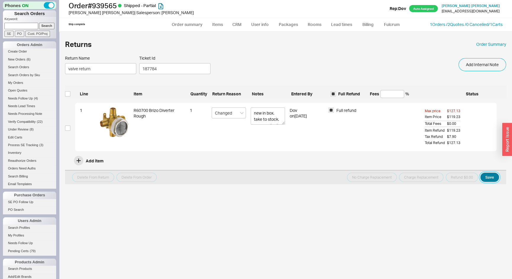
click at [496, 177] on button "Save" at bounding box center [489, 177] width 19 height 9
click at [66, 129] on input "checkbox" at bounding box center [67, 128] width 5 height 5
checkbox input "true"
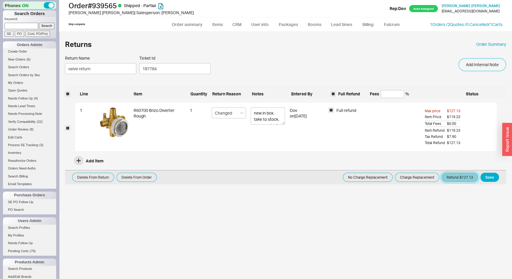
click at [456, 178] on button "Refund $127.13" at bounding box center [459, 177] width 36 height 9
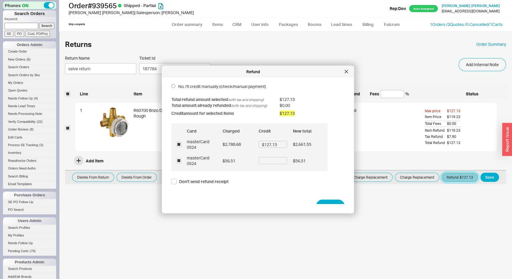
scroll to position [25, 0]
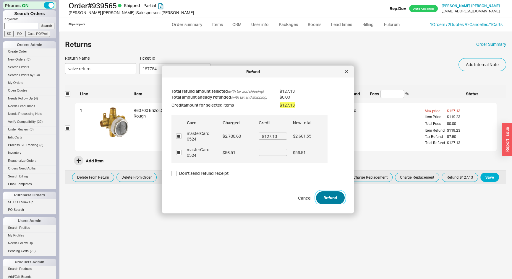
click at [321, 196] on button "Refund" at bounding box center [330, 197] width 29 height 13
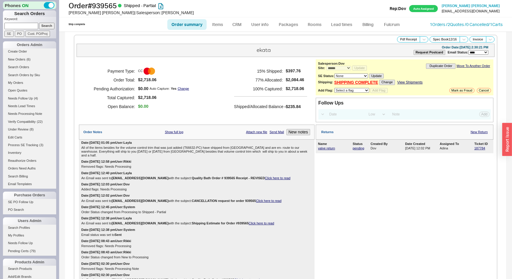
select select "*"
select select "LOW"
select select "3"
click at [447, 23] on link "1 Orders / 2 Quotes / 0 Cancelled" at bounding box center [459, 24] width 59 height 5
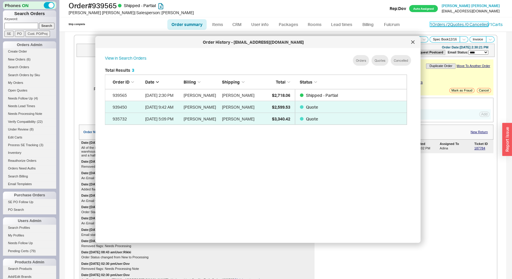
scroll to position [177, 307]
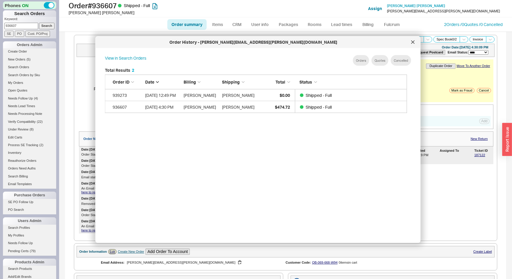
select select "*"
select select "LOW"
select select "3"
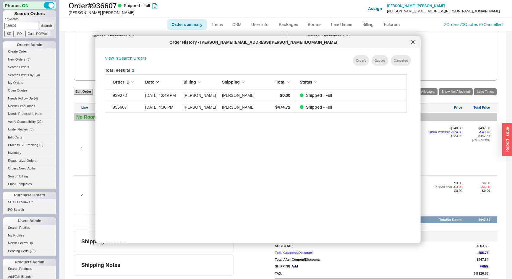
drag, startPoint x: 23, startPoint y: 25, endPoint x: 0, endPoint y: 30, distance: 23.2
click at [0, 30] on div "Phones ON Search Orders Keyword: 936607 Search SE PO Cust. PO/Proj Orders Admin…" at bounding box center [29, 139] width 59 height 279
type input "920162"
click at [39, 23] on input "Search" at bounding box center [47, 26] width 16 height 6
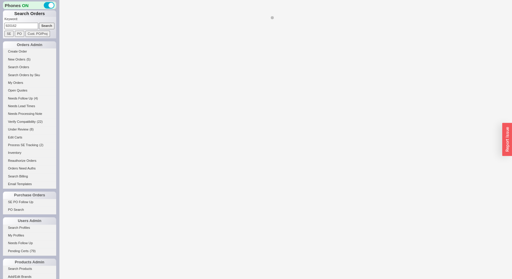
select select "*"
select select "LOW"
select select "3"
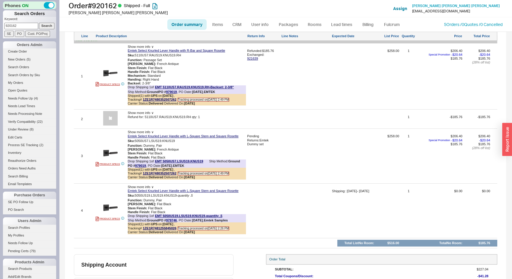
scroll to position [430, 0]
click at [137, 166] on link "979019" at bounding box center [140, 165] width 11 height 4
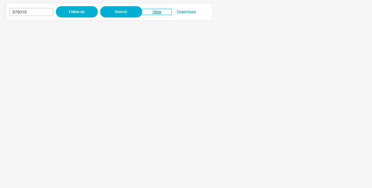
drag, startPoint x: 160, startPoint y: 12, endPoint x: 180, endPoint y: 3, distance: 22.5
click at [160, 12] on link "View" at bounding box center [157, 12] width 30 height 6
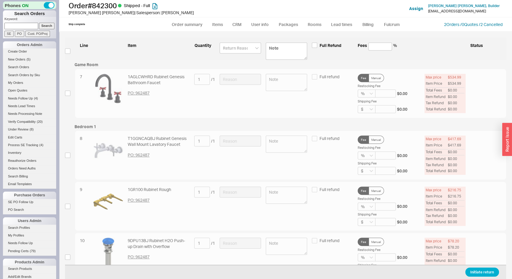
scroll to position [457, 0]
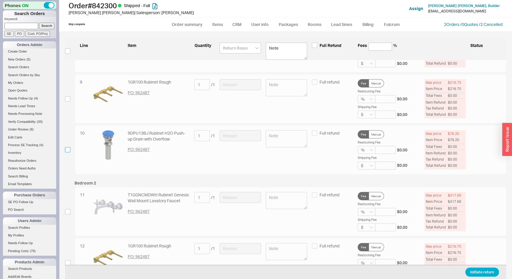
click at [68, 150] on input "checkbox" at bounding box center [67, 149] width 5 height 5
checkbox input "true"
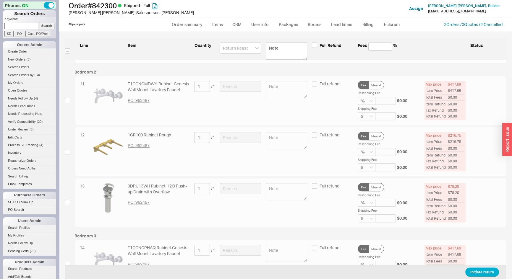
scroll to position [618, 0]
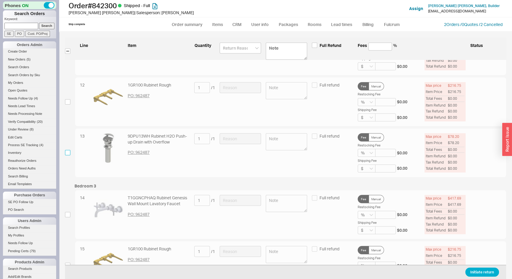
click at [68, 152] on input "checkbox" at bounding box center [67, 152] width 5 height 5
checkbox input "true"
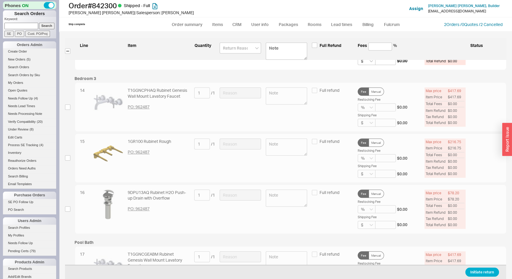
scroll to position [806, 0]
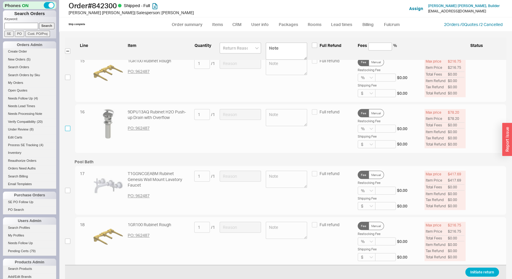
click at [68, 126] on input "checkbox" at bounding box center [67, 128] width 5 height 5
checkbox input "true"
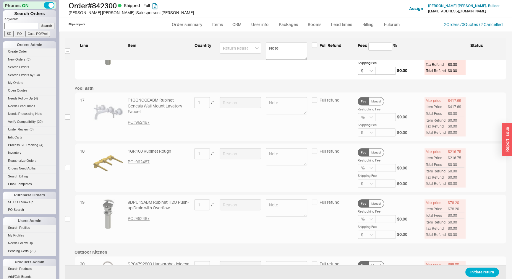
scroll to position [940, 0]
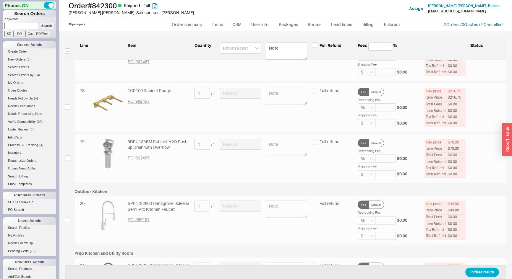
click at [68, 156] on input "checkbox" at bounding box center [67, 158] width 5 height 5
checkbox input "true"
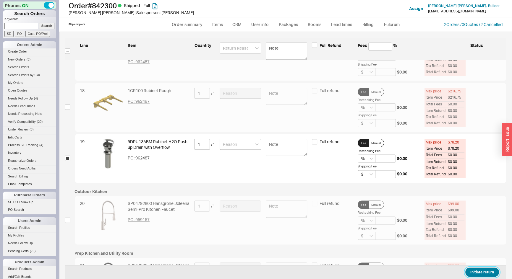
click at [469, 272] on button "Initiate return" at bounding box center [482, 272] width 34 height 9
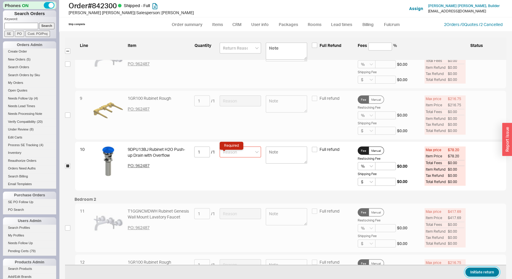
scroll to position [433, 0]
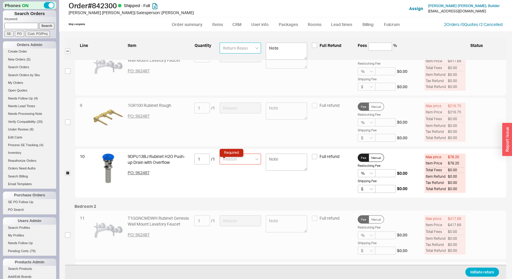
click at [241, 50] on input at bounding box center [240, 48] width 41 height 11
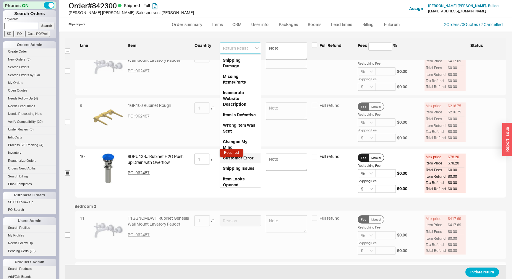
click at [228, 163] on div "Customer Error" at bounding box center [240, 158] width 41 height 11
type input "Customer Error"
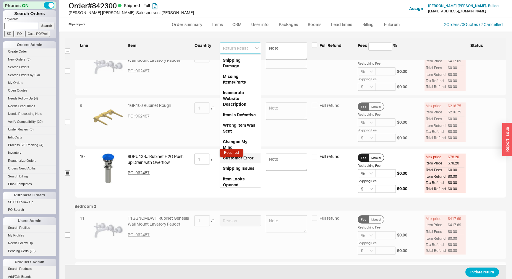
type input "Customer Error"
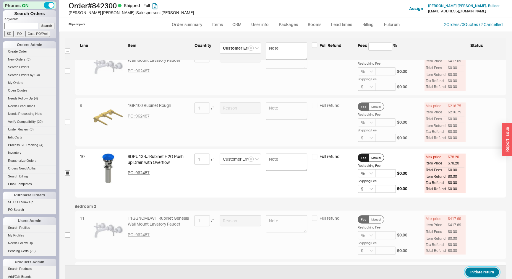
click at [490, 271] on button "Initiate return" at bounding box center [482, 272] width 34 height 9
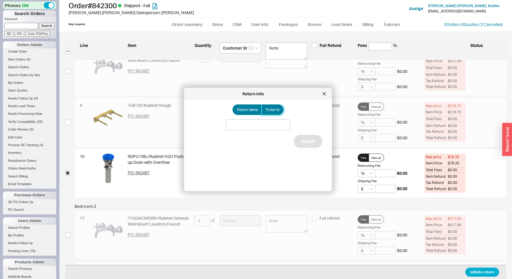
click at [272, 105] on label "Ticket Id" at bounding box center [273, 110] width 22 height 11
click at [0, 0] on input "Ticket Id" at bounding box center [0, 0] width 0 height 0
click at [275, 126] on input at bounding box center [258, 125] width 64 height 11
type input "188047"
click at [299, 151] on button "Submit" at bounding box center [308, 148] width 29 height 13
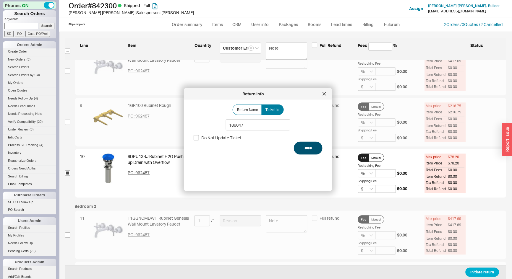
select select "LOW"
select select "3"
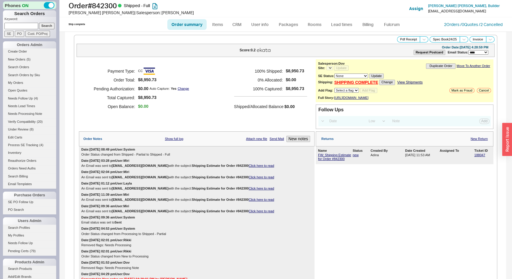
select select "*"
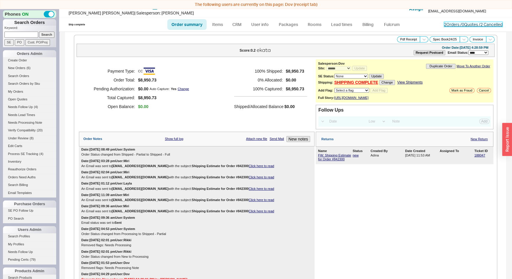
click at [444, 25] on link "2 Orders / 0 Quotes / 2 Cancelled" at bounding box center [473, 24] width 59 height 5
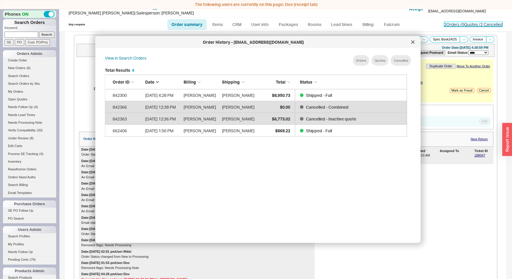
scroll to position [177, 307]
click at [412, 40] on div at bounding box center [412, 42] width 9 height 9
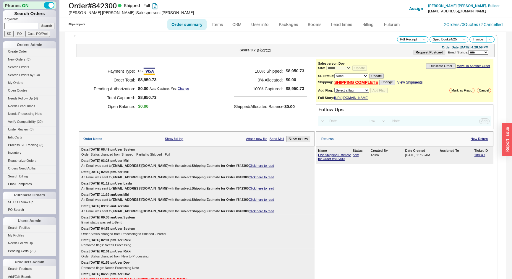
scroll to position [0, 0]
click at [21, 26] on input at bounding box center [21, 26] width 34 height 6
type input "929761"
click at [39, 23] on input "Search" at bounding box center [47, 26] width 16 height 6
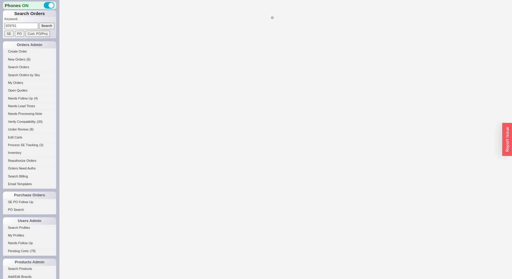
select select "*"
select select "LOW"
select select "3"
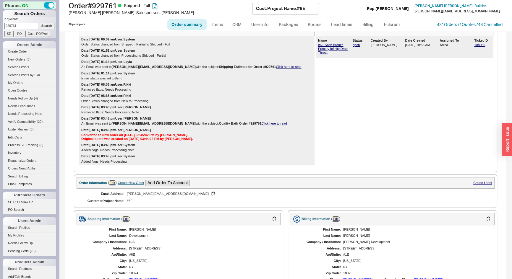
scroll to position [134, 0]
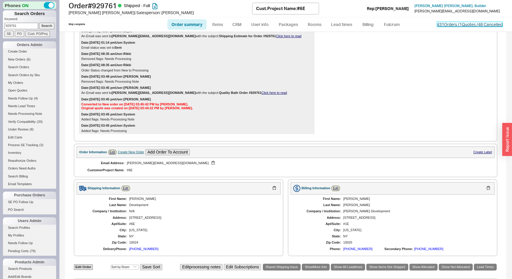
click at [437, 22] on link "431 Orders / 1 Quotes / 48 Cancelled" at bounding box center [470, 24] width 66 height 5
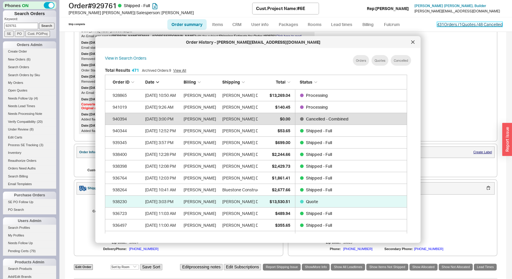
scroll to position [177, 307]
click at [156, 93] on div "9/19/25 10:50 AM" at bounding box center [162, 95] width 35 height 12
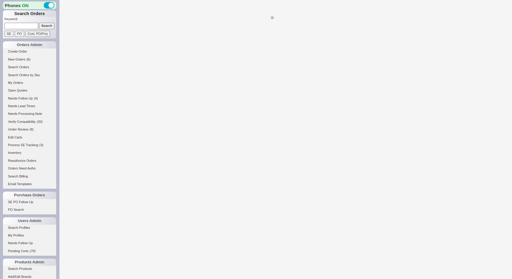
select select "*"
select select "LOW"
select select "3"
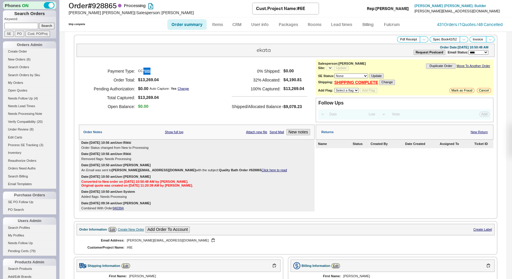
select select "*"
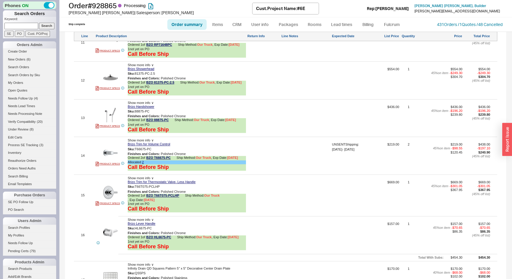
scroll to position [725, 0]
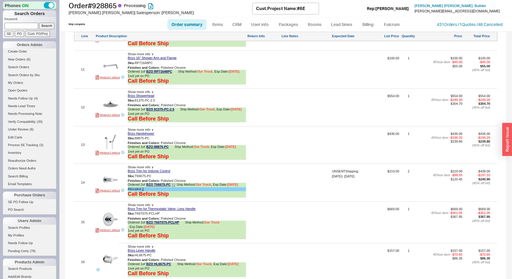
click at [238, 184] on span "[DATE]" at bounding box center [232, 185] width 11 height 4
click at [273, 174] on div at bounding box center [263, 185] width 33 height 30
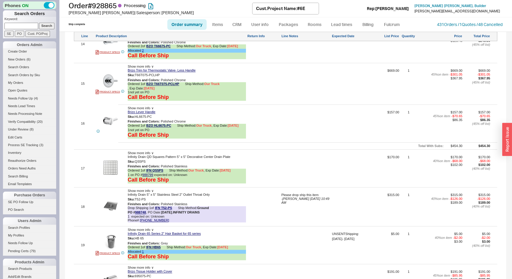
click at [151, 190] on span "Show more info ∨" at bounding box center [141, 191] width 26 height 4
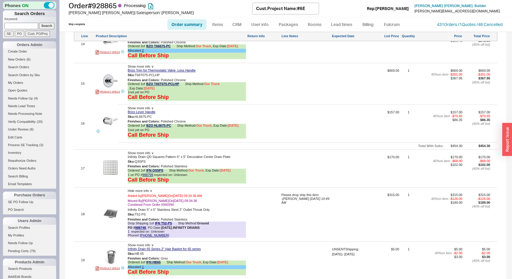
click at [151, 190] on span "Hide more info ∧" at bounding box center [140, 191] width 25 height 4
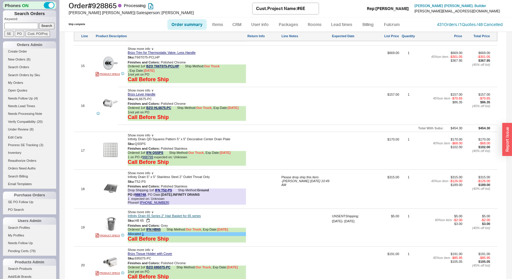
scroll to position [891, 0]
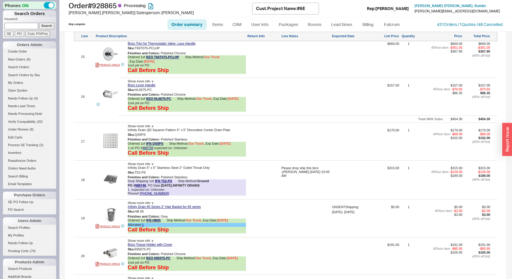
click at [17, 23] on input at bounding box center [21, 26] width 34 height 6
type input "850267"
click at [39, 23] on input "Search" at bounding box center [47, 26] width 16 height 6
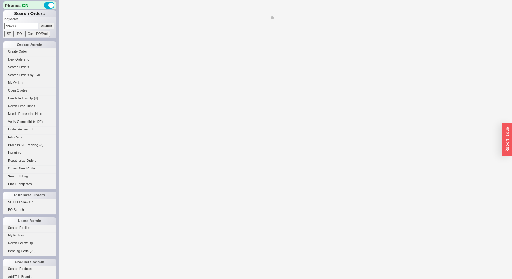
select select "*"
select select "LOW"
select select "3"
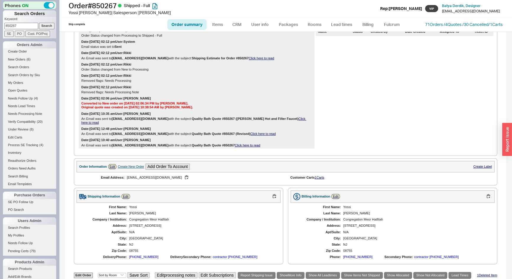
scroll to position [53, 0]
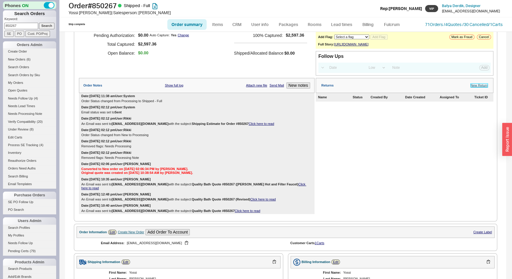
click at [470, 87] on link "New Return" at bounding box center [478, 86] width 17 height 4
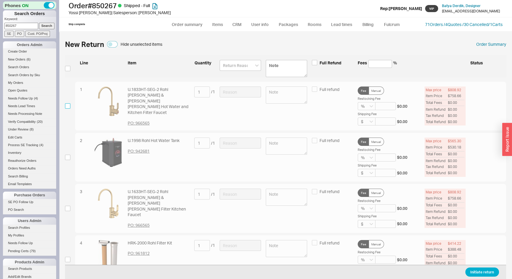
click at [68, 107] on input "checkbox" at bounding box center [67, 105] width 5 height 5
checkbox input "true"
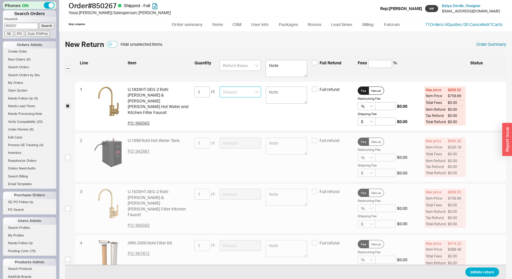
click at [225, 92] on input at bounding box center [240, 92] width 41 height 11
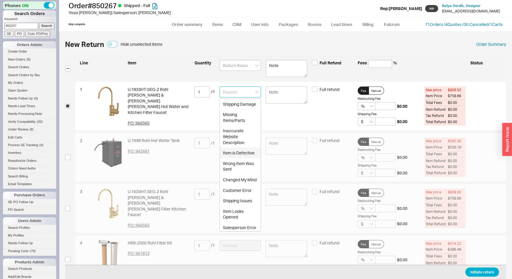
click at [227, 158] on div "Item is Defective" at bounding box center [240, 153] width 41 height 11
type input "Item is Defective"
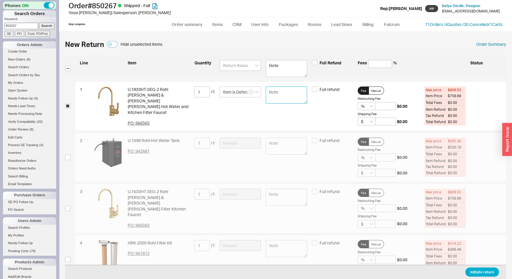
click at [274, 95] on textarea at bounding box center [286, 95] width 41 height 17
type textarea "handle is loose and cracked."
click at [477, 270] on button "Initiate return" at bounding box center [482, 272] width 34 height 9
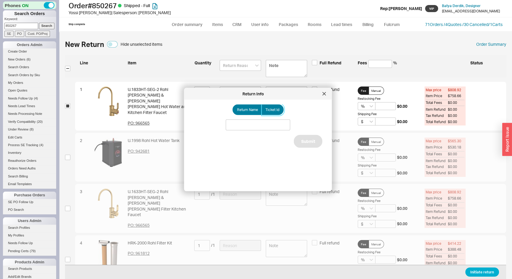
click at [274, 110] on span "Ticket Id" at bounding box center [272, 110] width 14 height 5
click at [0, 0] on input "Ticket Id" at bounding box center [0, 0] width 0 height 0
drag, startPoint x: 270, startPoint y: 125, endPoint x: 269, endPoint y: 122, distance: 3.1
click at [270, 124] on input at bounding box center [258, 125] width 64 height 11
type input "188057"
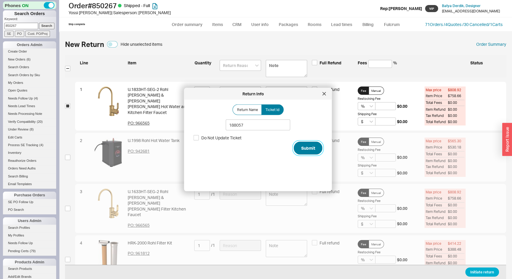
click at [307, 149] on button "Submit" at bounding box center [308, 148] width 29 height 13
select select "*"
select select "LOW"
select select "3"
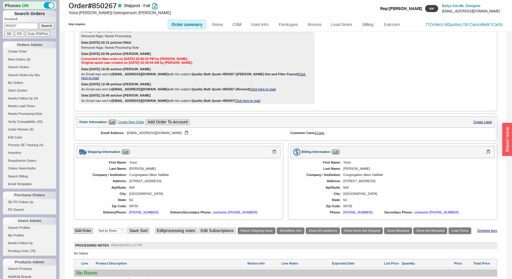
scroll to position [215, 0]
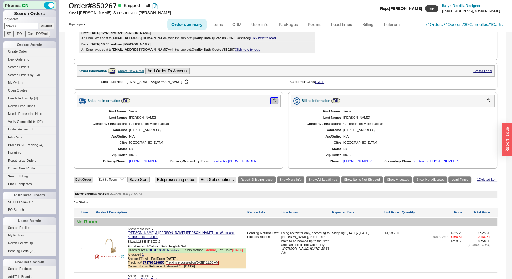
click at [271, 100] on button "button" at bounding box center [274, 101] width 7 height 6
click at [17, 27] on input "850267" at bounding box center [21, 26] width 34 height 6
paste input "[EMAIL_ADDRESS][DOMAIN_NAME]"
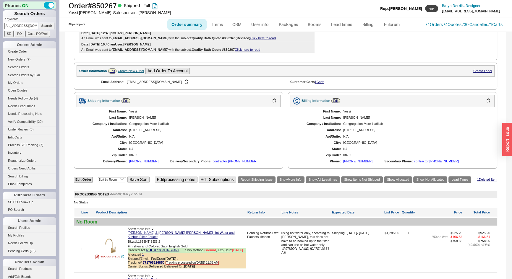
type input "[EMAIL_ADDRESS][DOMAIN_NAME]"
click at [39, 23] on input "Search" at bounding box center [47, 26] width 16 height 6
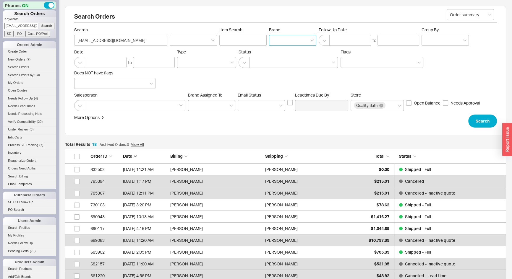
click at [273, 41] on input "Brand" at bounding box center [274, 40] width 4 height 7
type input "rohl"
click at [281, 55] on div "Rohl" at bounding box center [292, 52] width 47 height 11
type input "Brand"
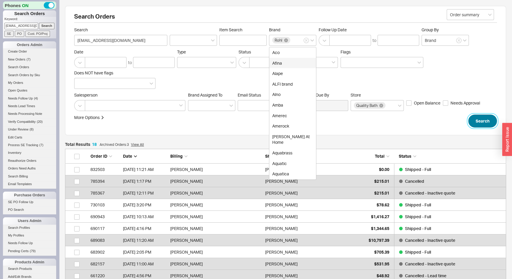
click at [483, 121] on button "Search" at bounding box center [482, 121] width 29 height 13
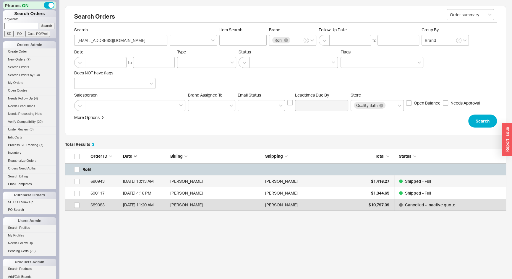
scroll to position [58, 437]
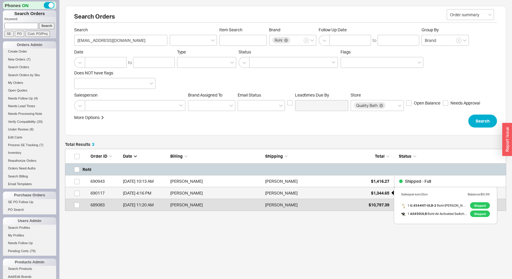
click at [375, 191] on span "$1,344.65" at bounding box center [380, 193] width 18 height 5
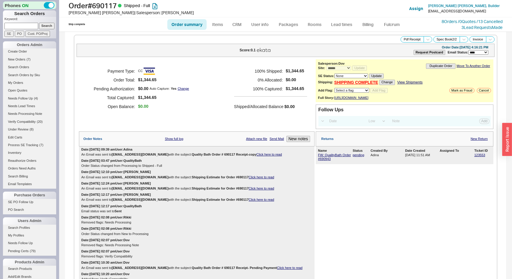
select select "*"
select select "LOW"
select select "3"
click at [475, 155] on link "123553" at bounding box center [479, 155] width 11 height 4
click at [474, 134] on div "Returns New Return" at bounding box center [405, 138] width 178 height 15
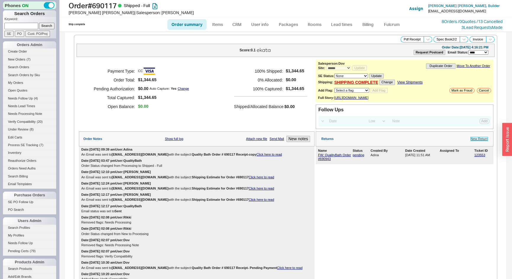
click at [476, 137] on link "New Return" at bounding box center [478, 139] width 17 height 4
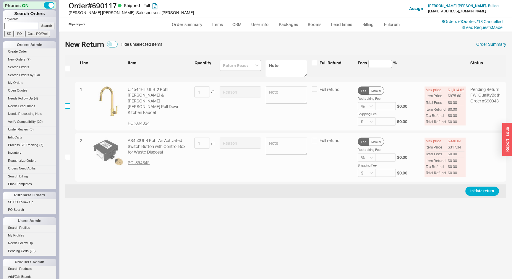
click at [69, 107] on input "checkbox" at bounding box center [67, 105] width 5 height 5
checkbox input "true"
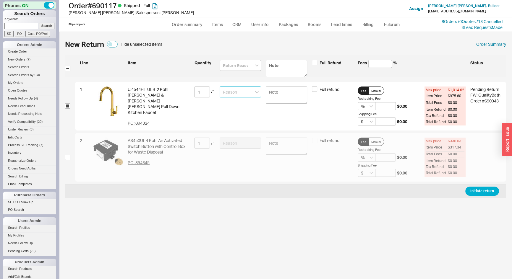
click at [225, 92] on input at bounding box center [240, 92] width 41 height 11
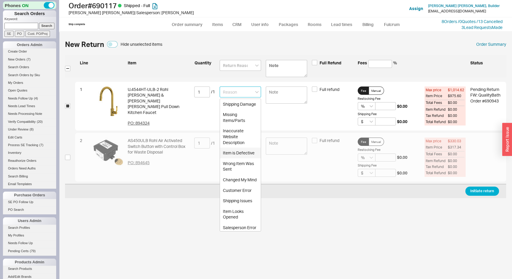
click at [232, 158] on div "Item is Defective" at bounding box center [240, 153] width 41 height 11
type input "Item is Defective"
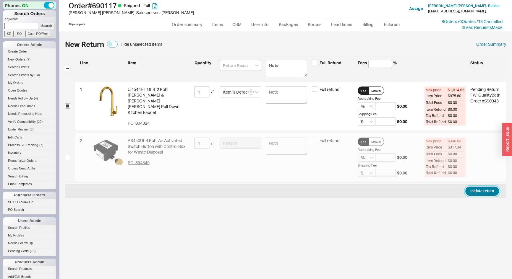
click at [483, 191] on button "Initiate return" at bounding box center [482, 191] width 34 height 9
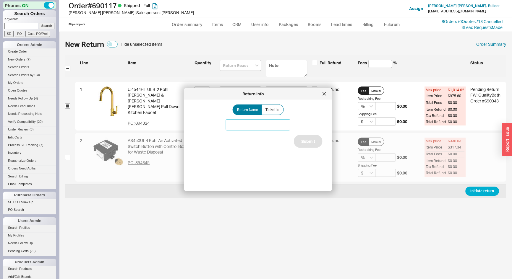
click at [233, 125] on input at bounding box center [258, 125] width 64 height 11
type input "E"
type input "Rohl Faucet u.4544"
click at [314, 143] on button "Submit" at bounding box center [308, 141] width 29 height 13
select select "*"
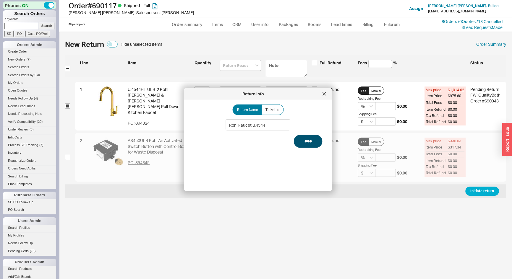
select select "LOW"
select select "3"
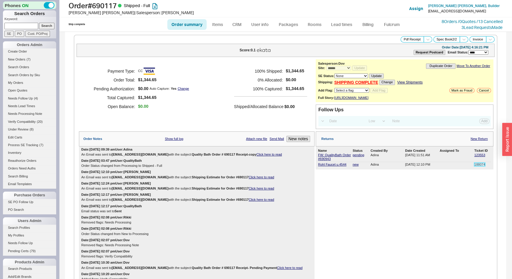
click at [474, 163] on link "188074" at bounding box center [479, 165] width 11 height 4
click at [400, 40] on button "Pdf Receipt" at bounding box center [411, 39] width 23 height 6
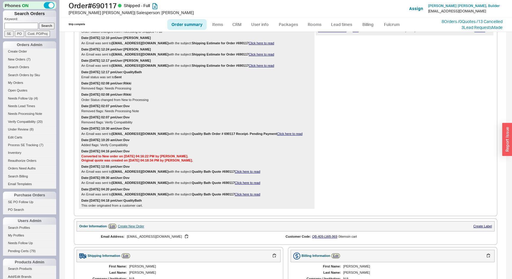
scroll to position [215, 0]
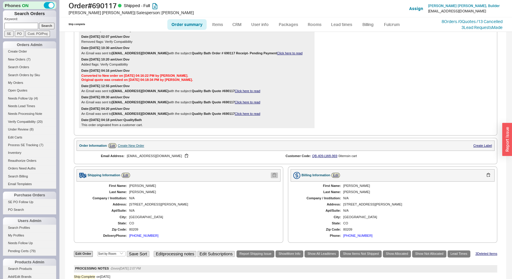
click at [271, 178] on button "button" at bounding box center [274, 176] width 7 height 6
click at [17, 27] on input at bounding box center [21, 26] width 34 height 6
type input "939888"
click at [39, 23] on input "Search" at bounding box center [47, 26] width 16 height 6
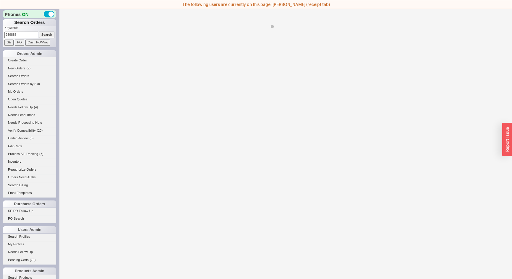
select select "*"
select select "LOW"
select select "3"
